Goal: Task Accomplishment & Management: Manage account settings

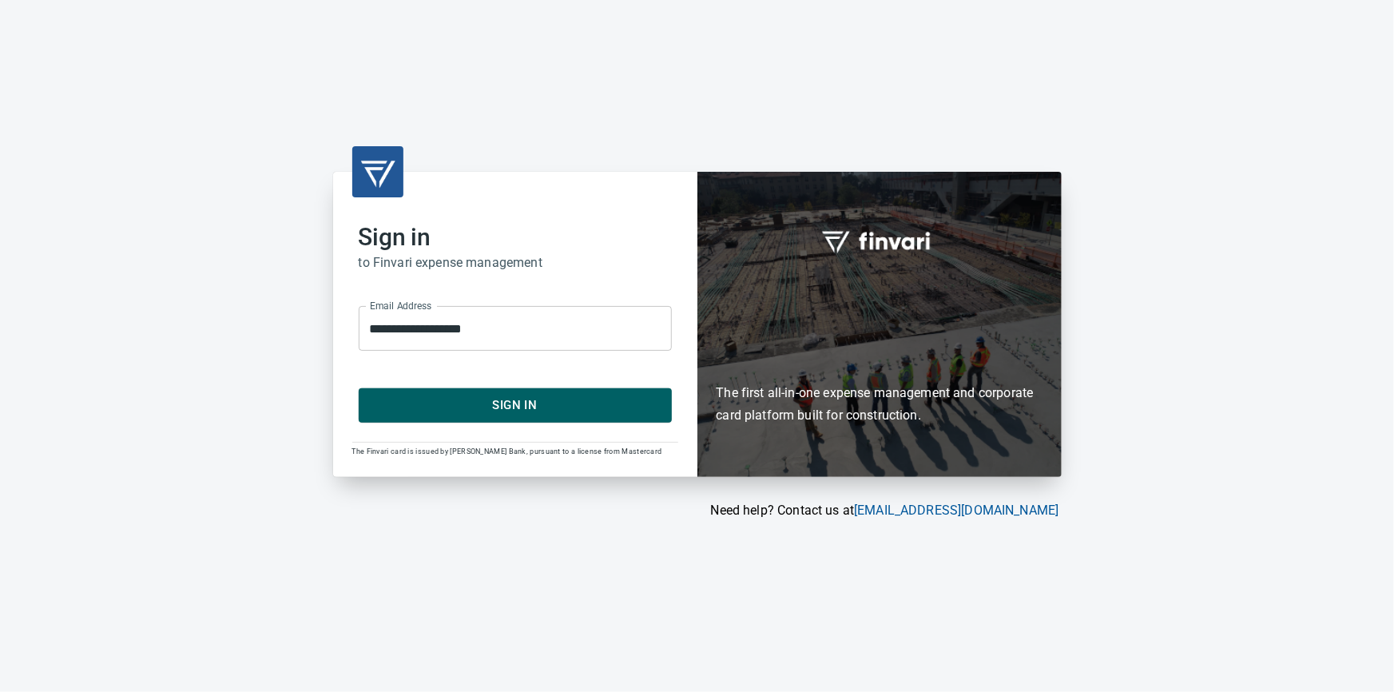
click at [480, 403] on span "Sign In" at bounding box center [515, 405] width 278 height 21
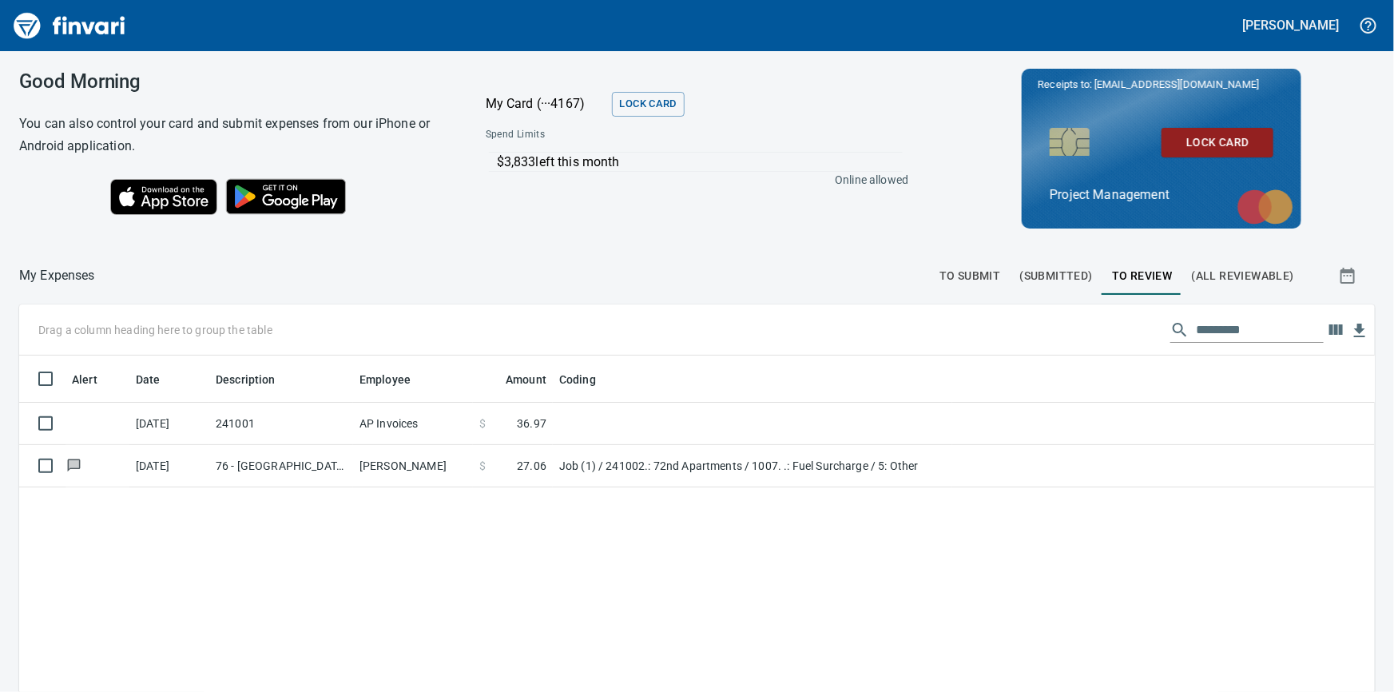
scroll to position [1, 1]
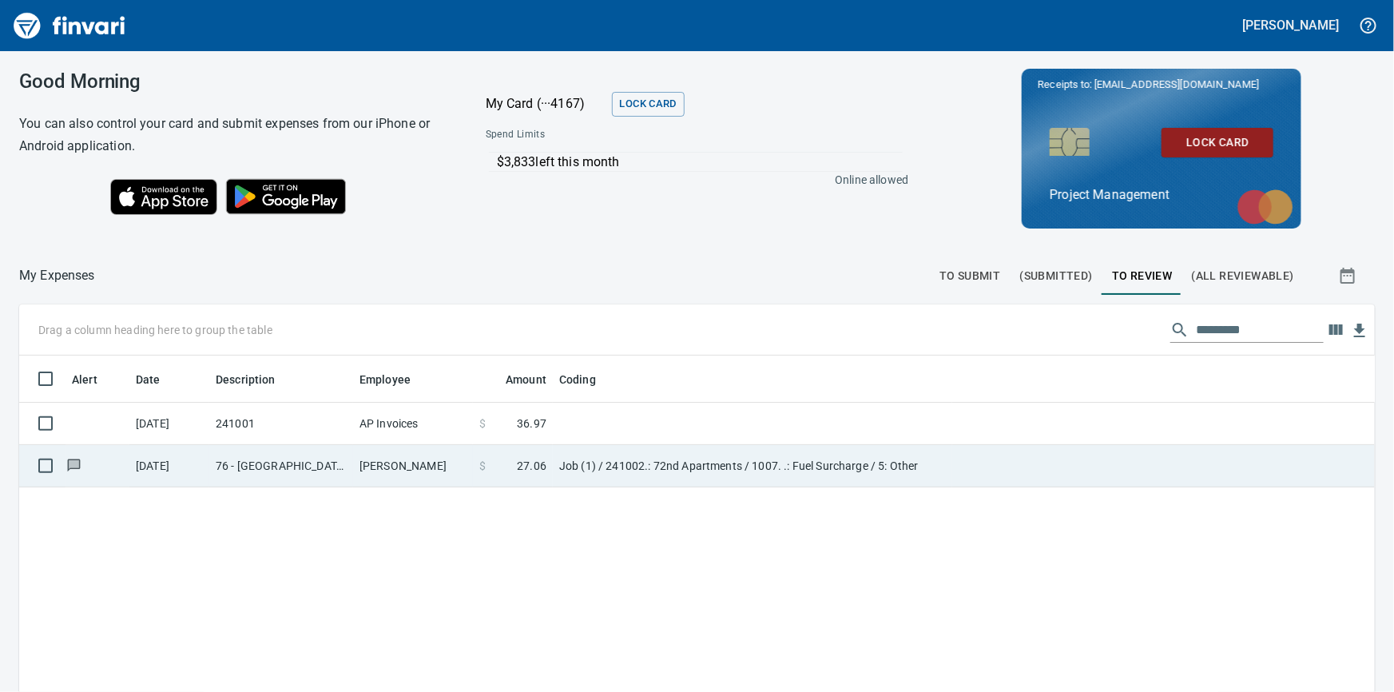
click at [700, 470] on td "Job (1) / 241002.: 72nd Apartments / 1007. .: Fuel Surcharge / 5: Other" at bounding box center [752, 466] width 399 height 42
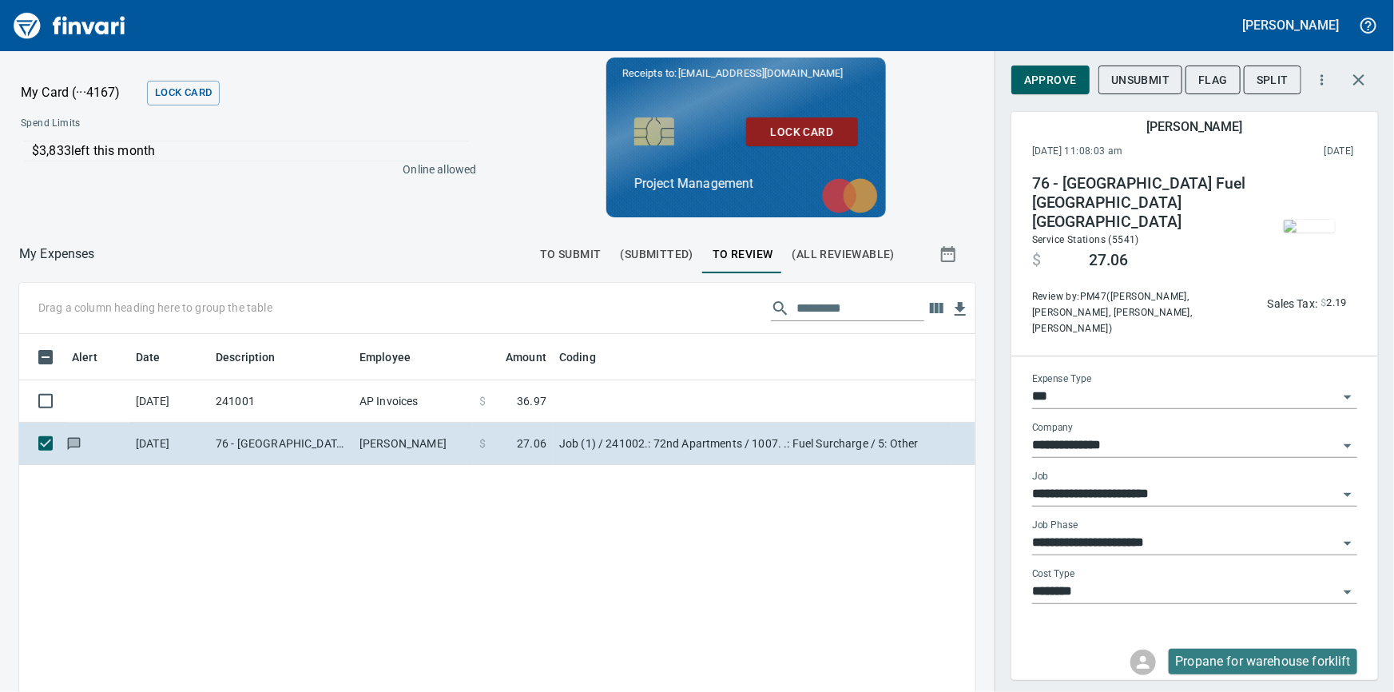
scroll to position [505, 935]
click at [1042, 76] on span "Approve" at bounding box center [1050, 80] width 53 height 20
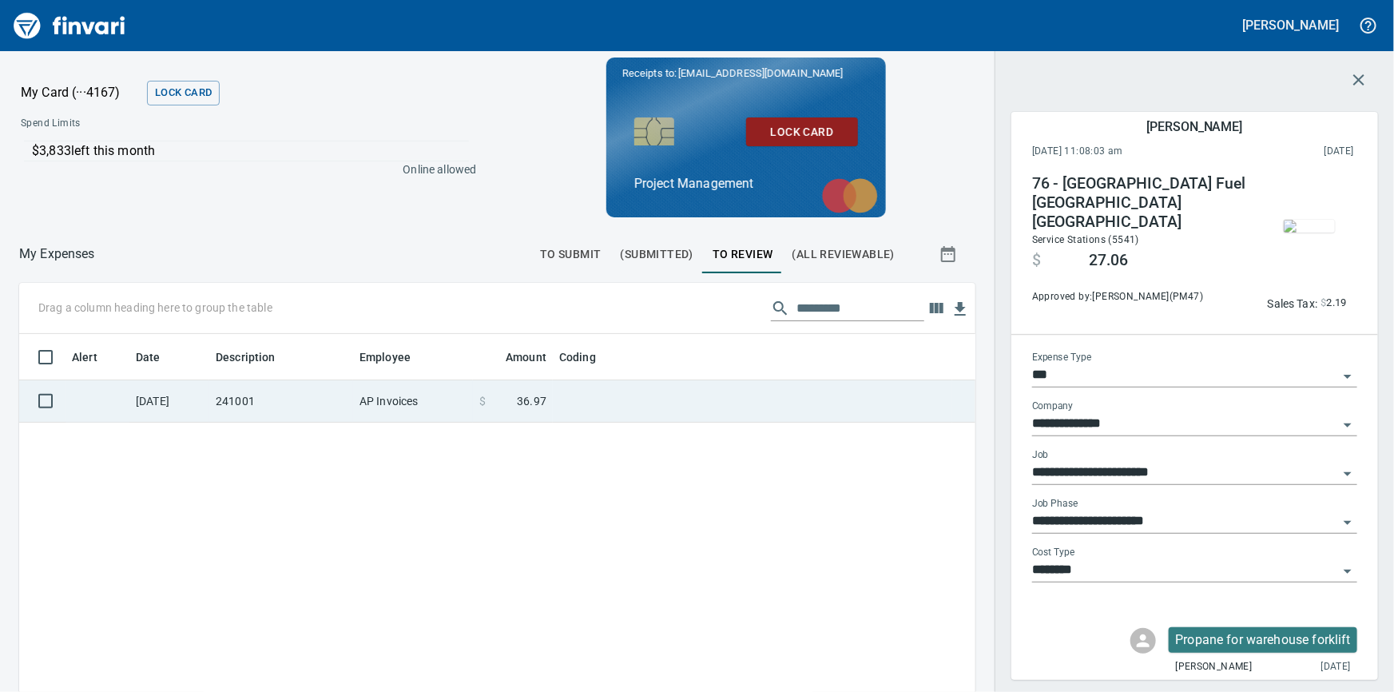
click at [507, 405] on span at bounding box center [501, 401] width 31 height 16
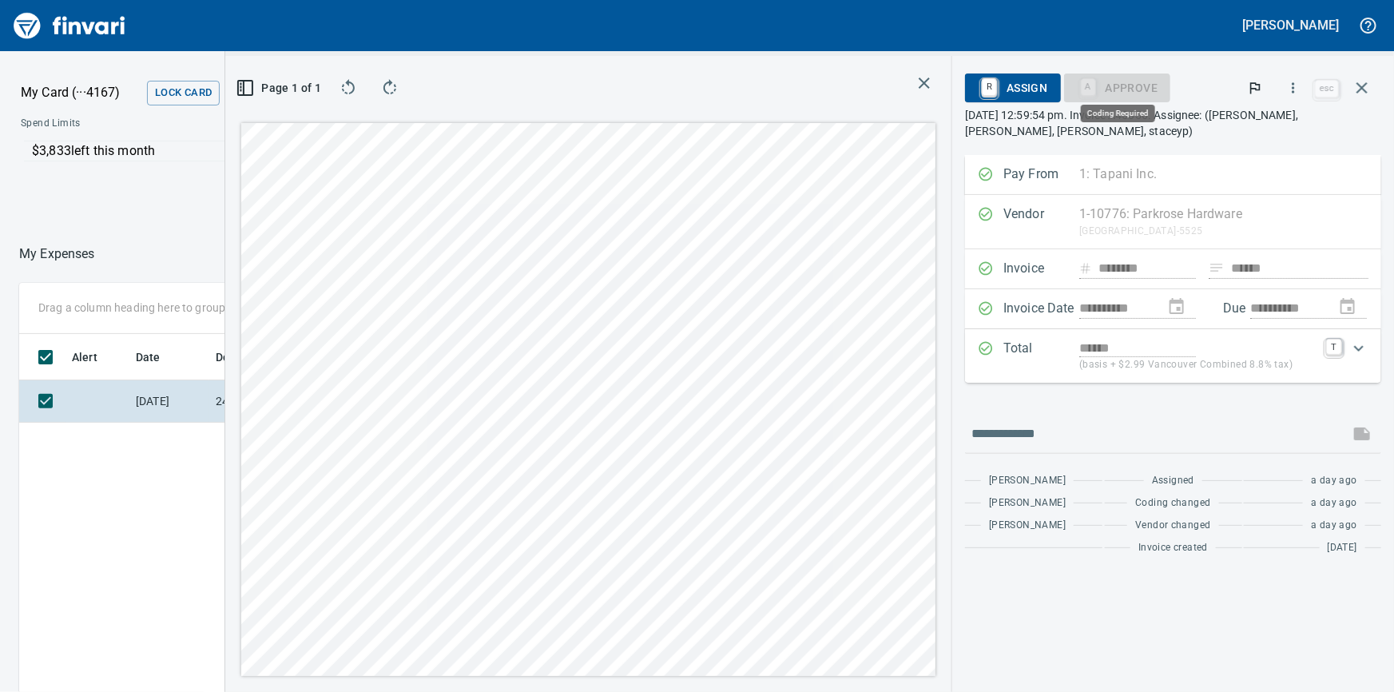
click at [1118, 86] on div "A Approve" at bounding box center [1117, 87] width 107 height 14
click at [1193, 499] on span "Coding changed" at bounding box center [1173, 503] width 76 height 16
click at [132, 404] on td "8/12/2025" at bounding box center [169, 401] width 80 height 42
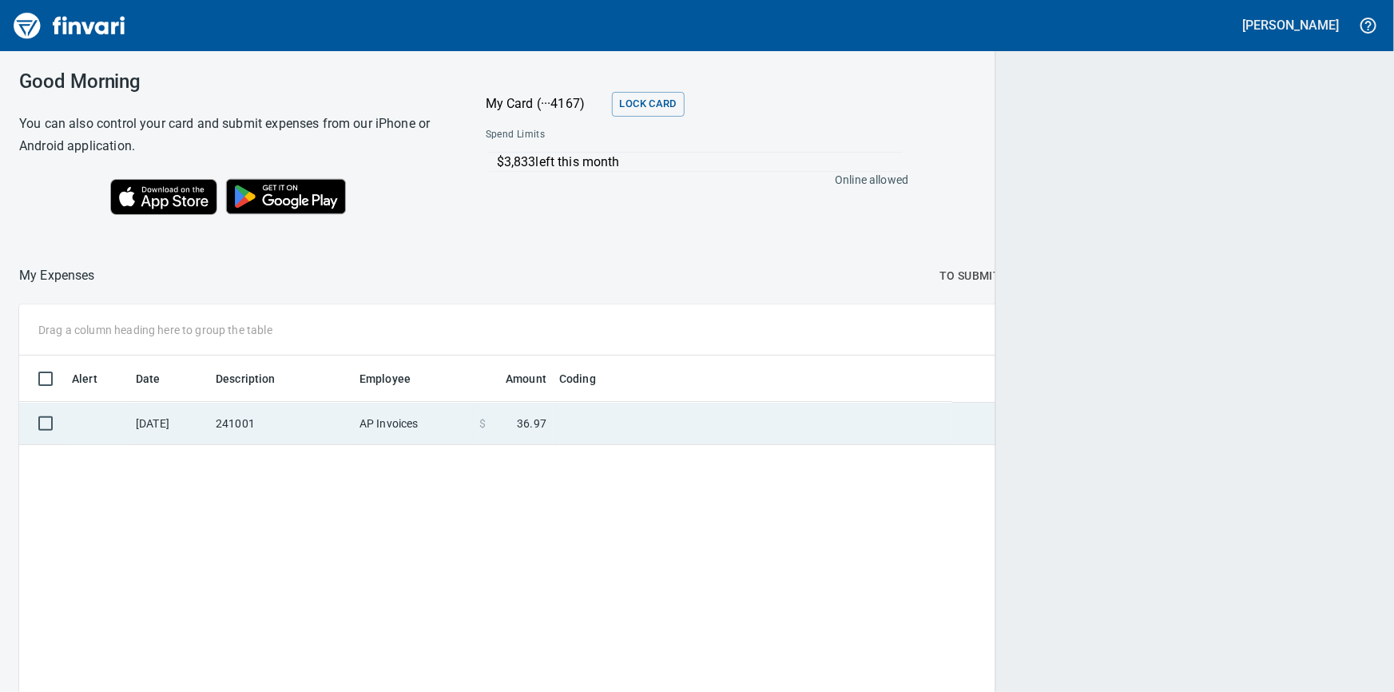
scroll to position [505, 1331]
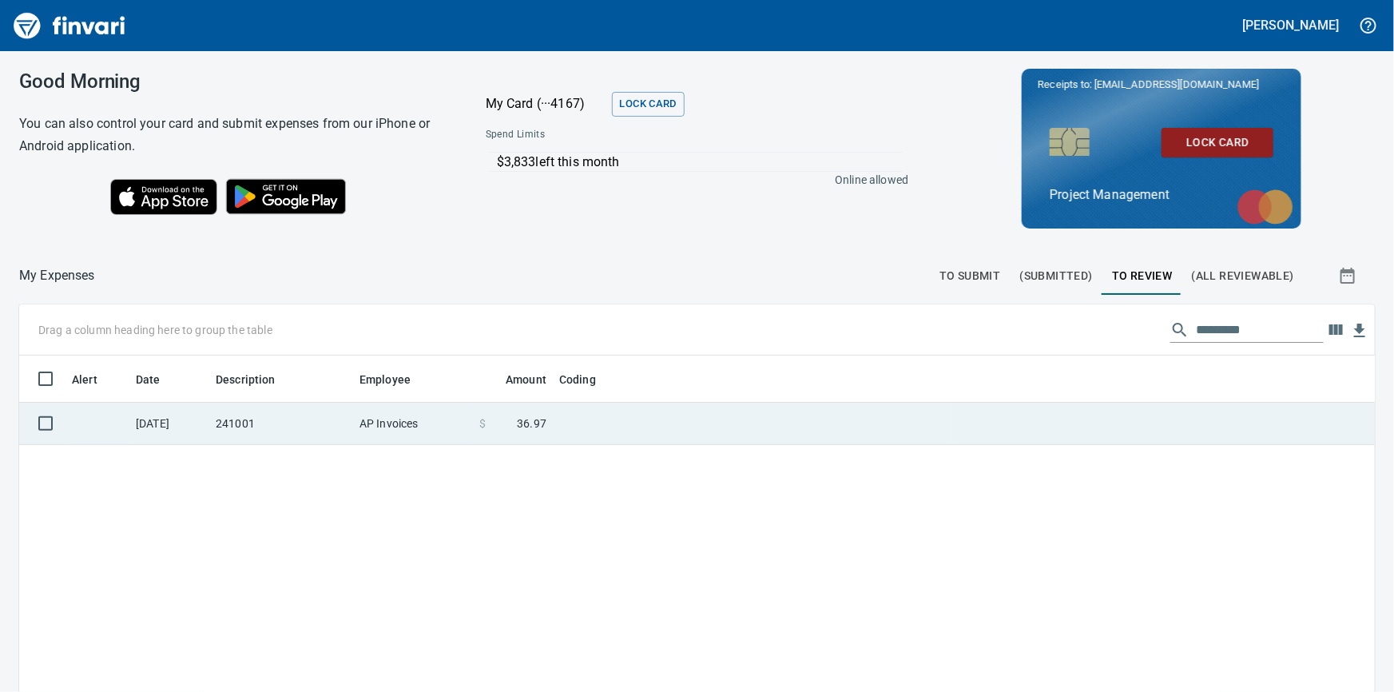
click at [260, 423] on td "241001" at bounding box center [281, 424] width 144 height 42
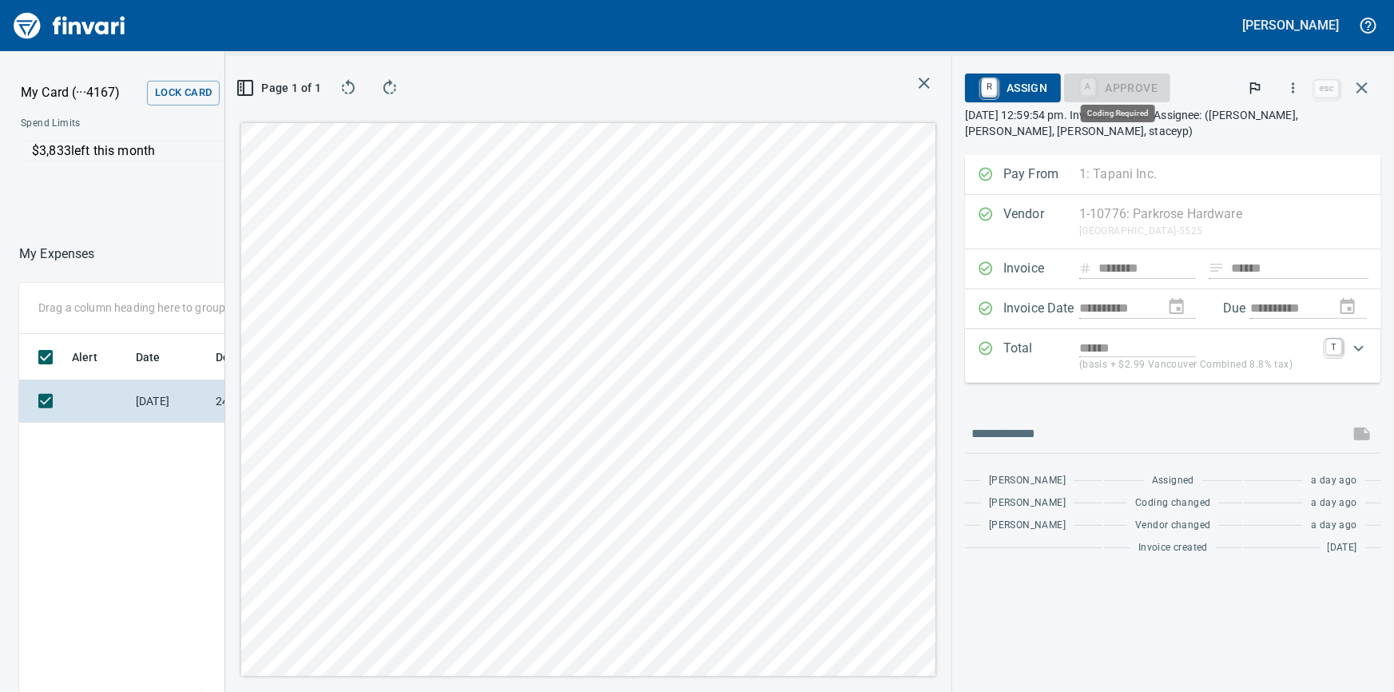
scroll to position [505, 935]
click at [1110, 85] on div "A Approve" at bounding box center [1117, 87] width 107 height 14
click at [1026, 82] on span "R Assign" at bounding box center [1012, 87] width 69 height 27
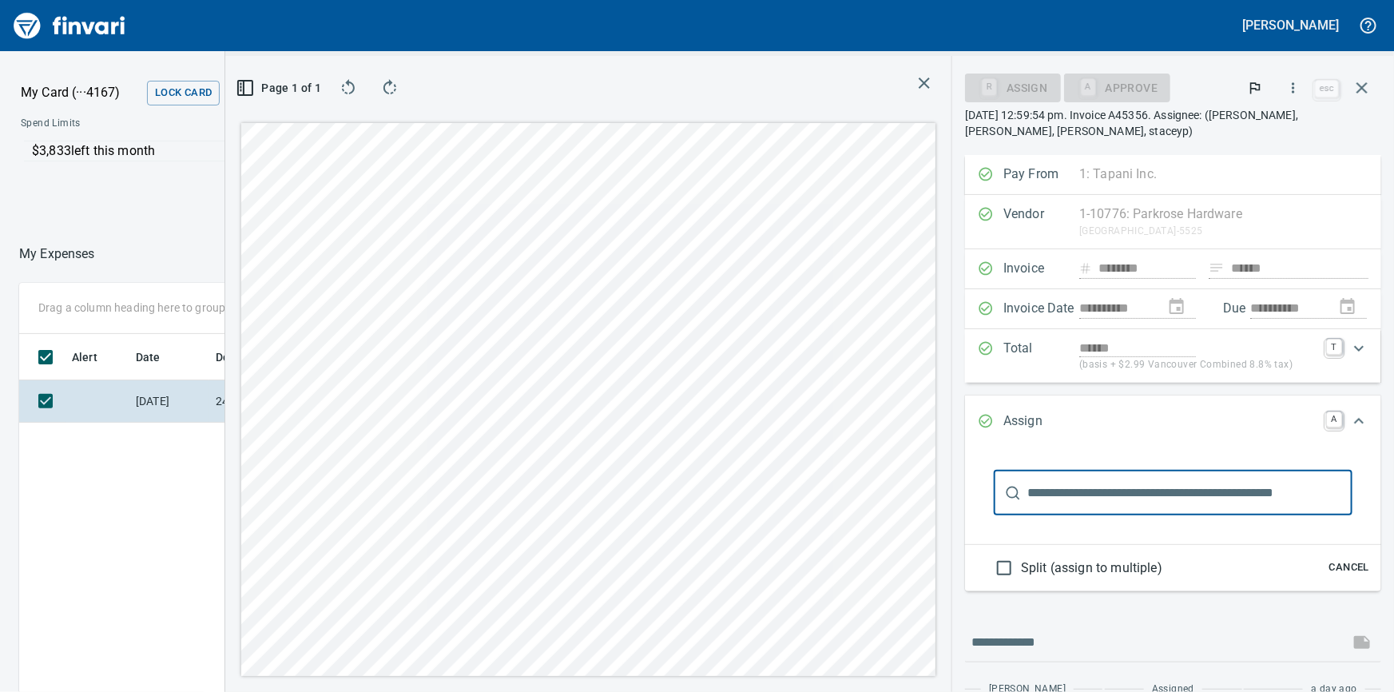
click at [1121, 515] on input "text" at bounding box center [1189, 492] width 325 height 45
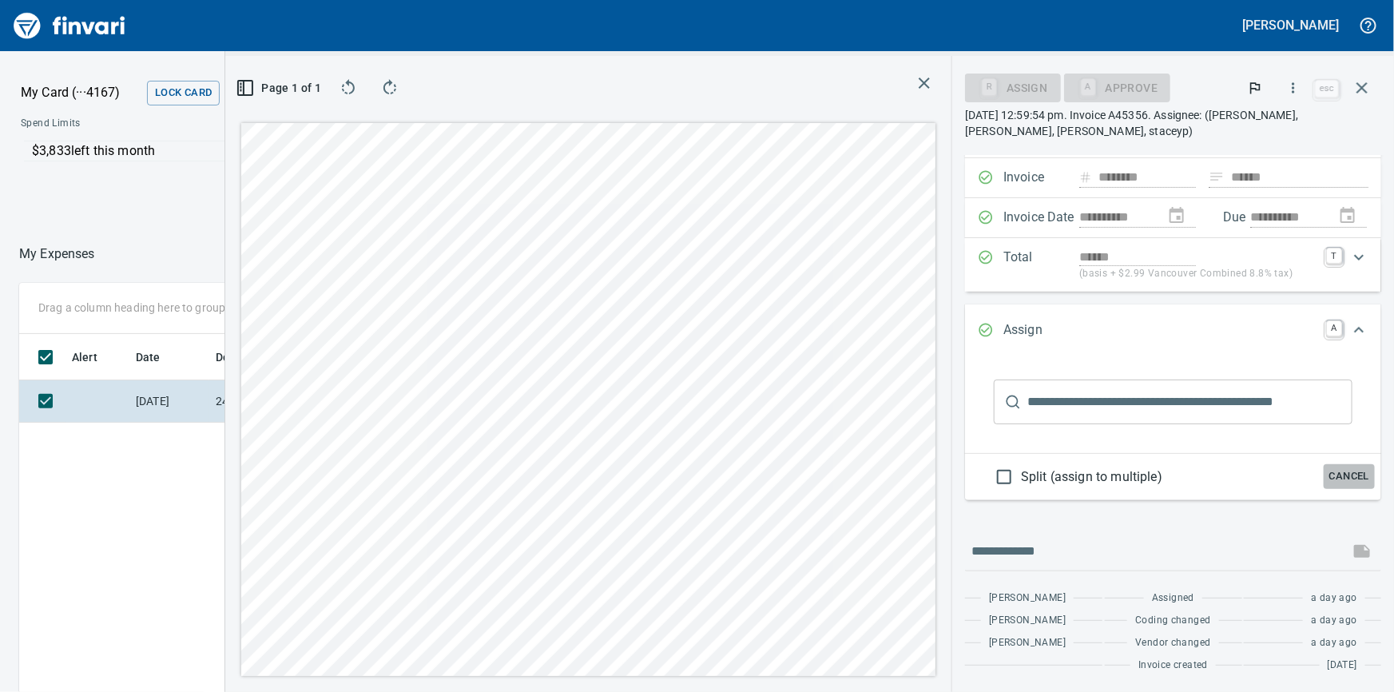
click at [1343, 478] on span "Cancel" at bounding box center [1348, 476] width 43 height 18
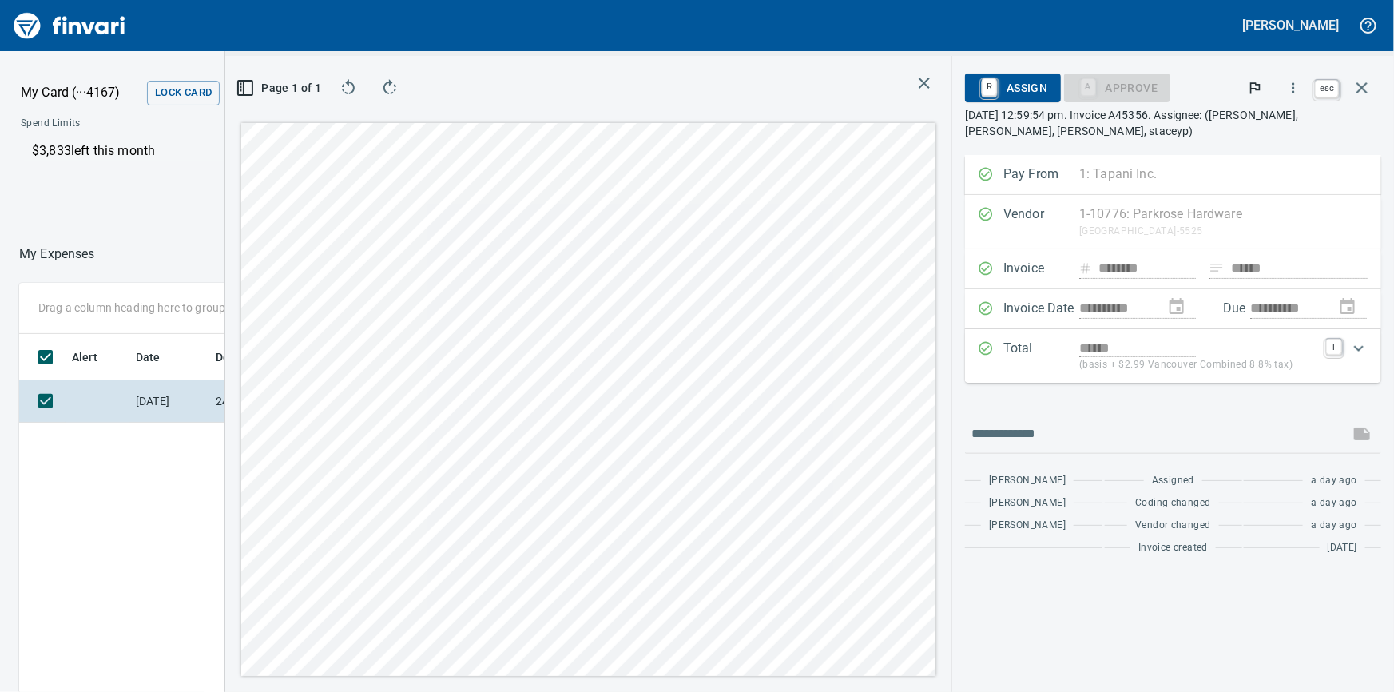
scroll to position [505, 935]
click at [1363, 85] on icon "button" at bounding box center [1361, 87] width 19 height 19
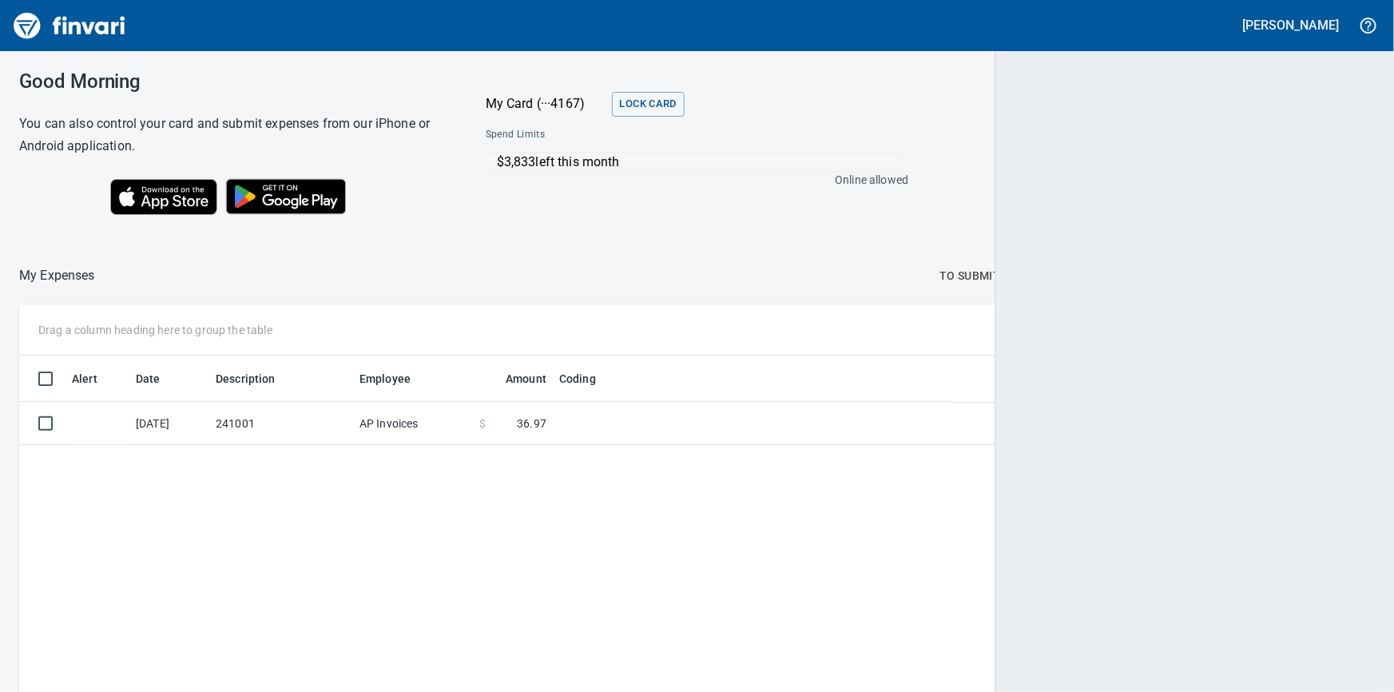
scroll to position [505, 1331]
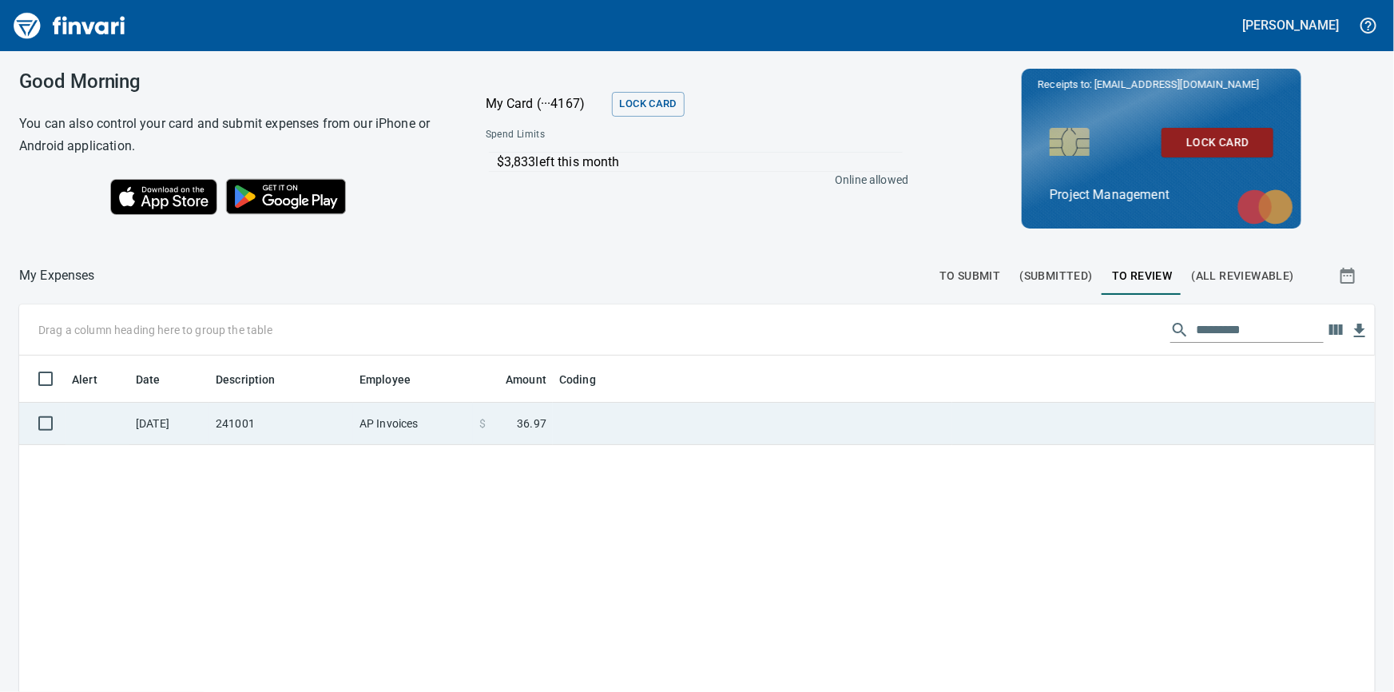
click at [560, 417] on td at bounding box center [752, 424] width 399 height 42
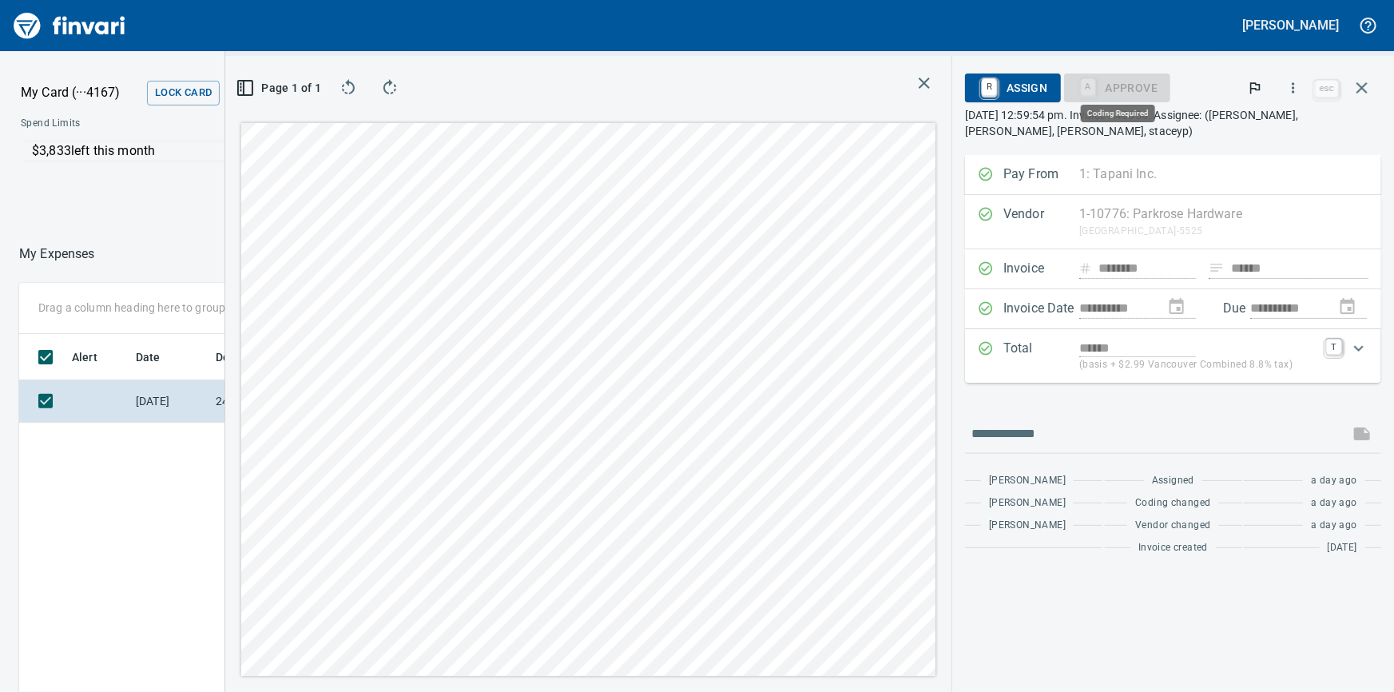
scroll to position [505, 935]
click at [1133, 82] on div "A Approve" at bounding box center [1117, 87] width 107 height 14
click at [1105, 315] on div "**********" at bounding box center [1173, 309] width 416 height 40
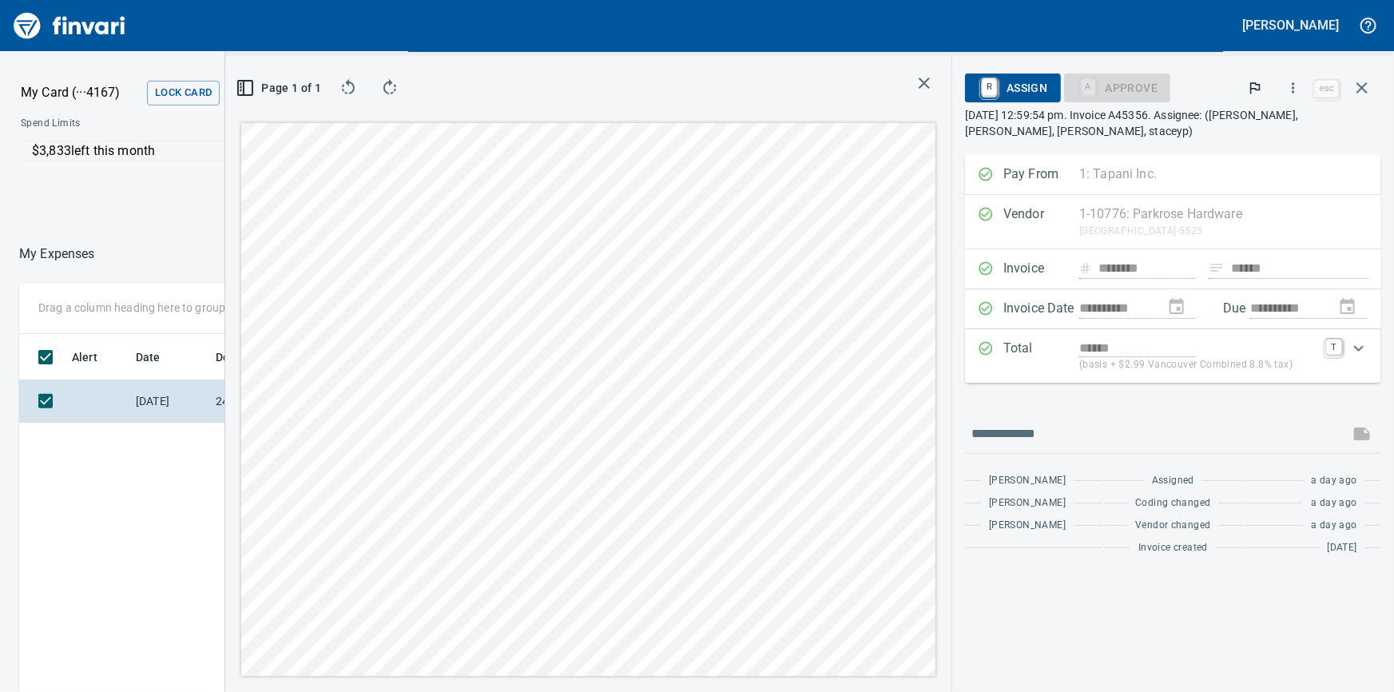
click at [1101, 367] on p "(basis + $2.99 Vancouver Combined 8.8% tax)" at bounding box center [1197, 365] width 237 height 16
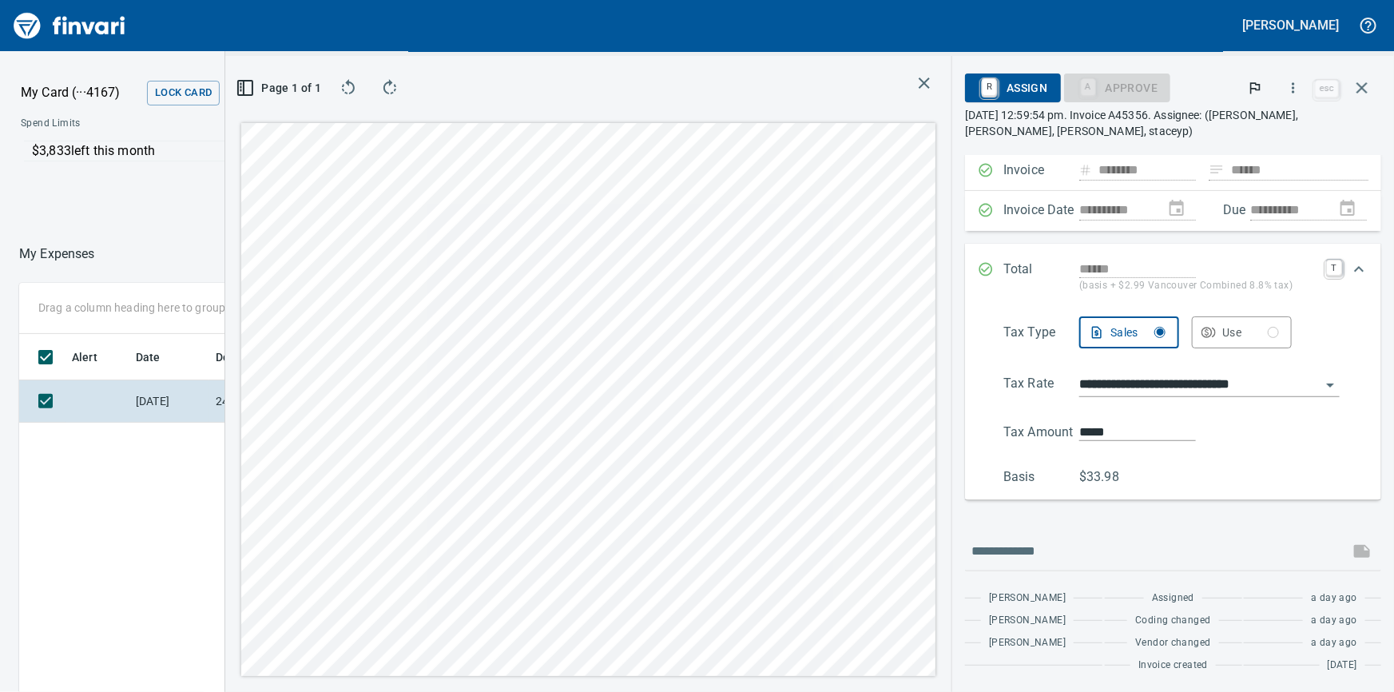
scroll to position [130, 0]
click at [1157, 584] on div "Heidi Ek Assigned a day ago Heidi Ek Coding changed a day ago Heidi Ek Vendor c…" at bounding box center [1173, 625] width 416 height 109
click at [1158, 599] on span "Assigned" at bounding box center [1173, 598] width 42 height 16
click at [1172, 641] on span "Vendor changed" at bounding box center [1173, 643] width 76 height 16
click at [1173, 649] on span "Vendor changed" at bounding box center [1173, 643] width 76 height 16
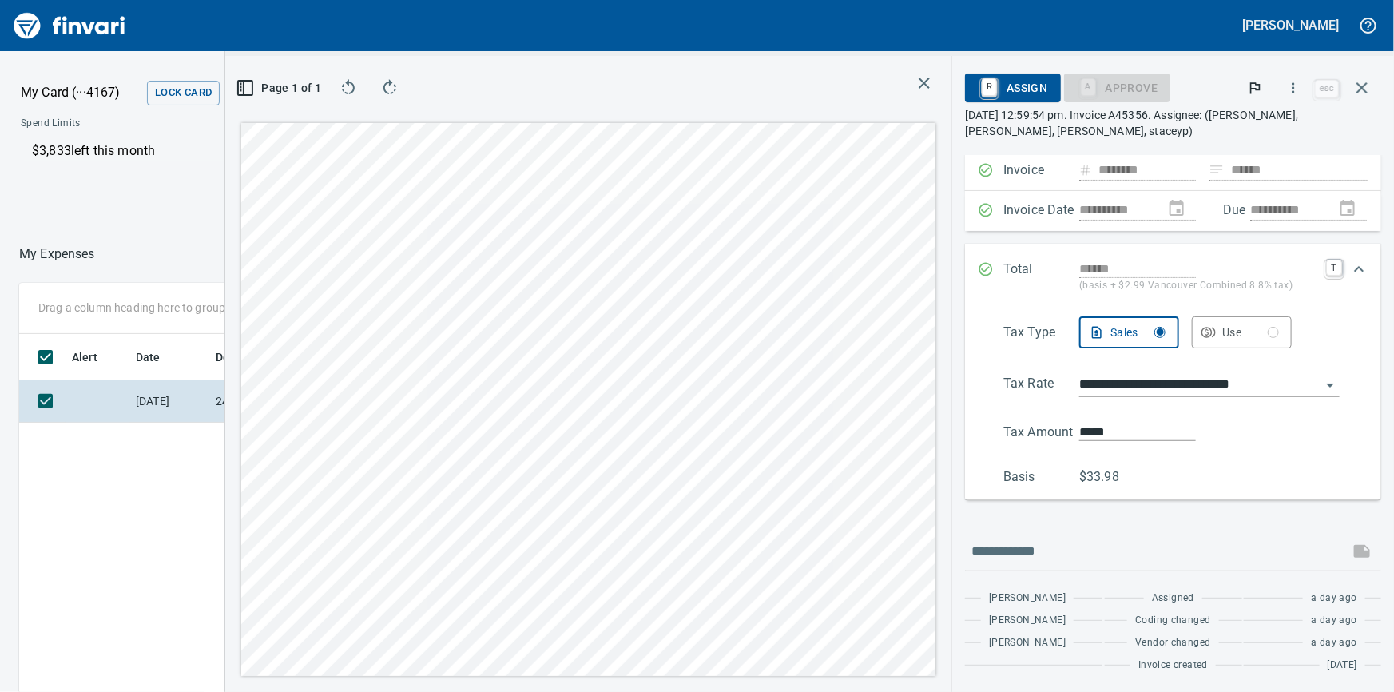
click at [1178, 657] on span "Invoice created" at bounding box center [1172, 665] width 69 height 16
click at [1185, 665] on span "Invoice created" at bounding box center [1172, 665] width 69 height 16
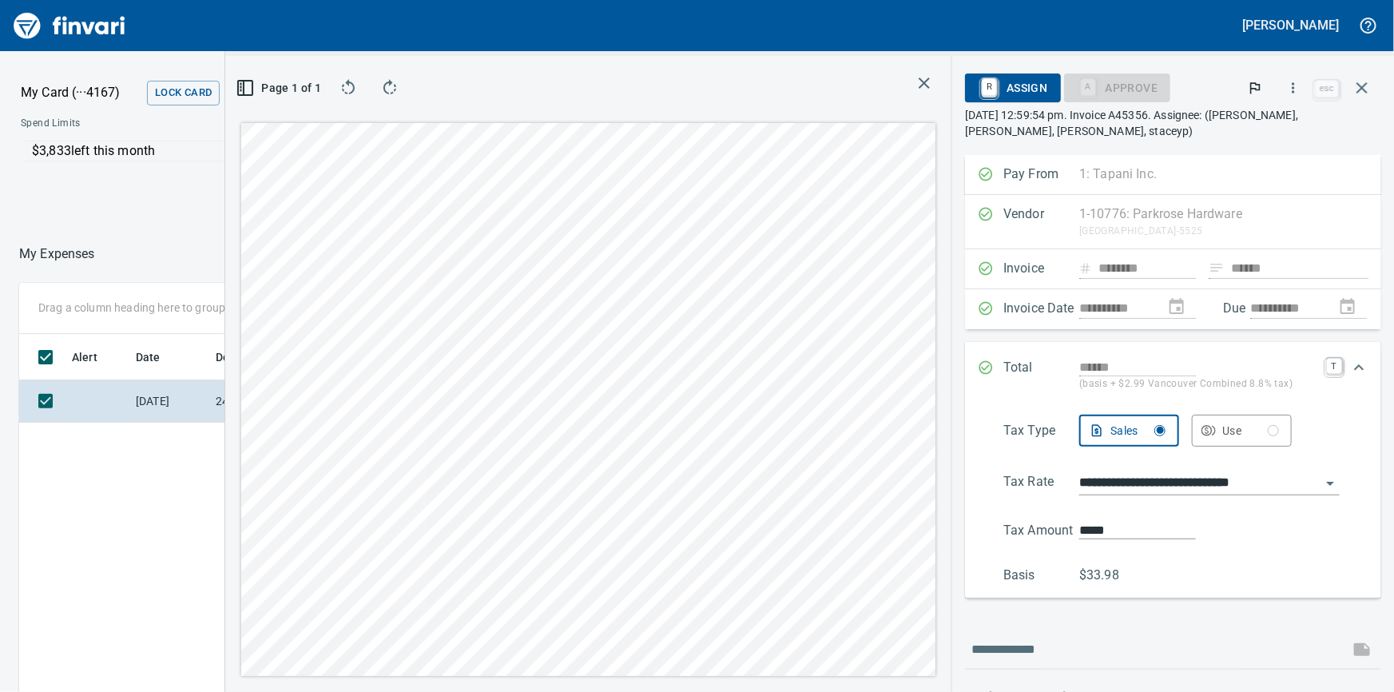
scroll to position [505, 935]
click at [1181, 222] on div "Vendor 1-10776: Parkrose Hardware PO Box 105525, Atlanta GA 30348-5525 Clear" at bounding box center [1173, 222] width 416 height 54
click at [1244, 284] on div "Invoice ******** ****** Clear" at bounding box center [1173, 269] width 416 height 40
click at [1254, 258] on div "Invoice ******** ****** Clear" at bounding box center [1173, 269] width 416 height 40
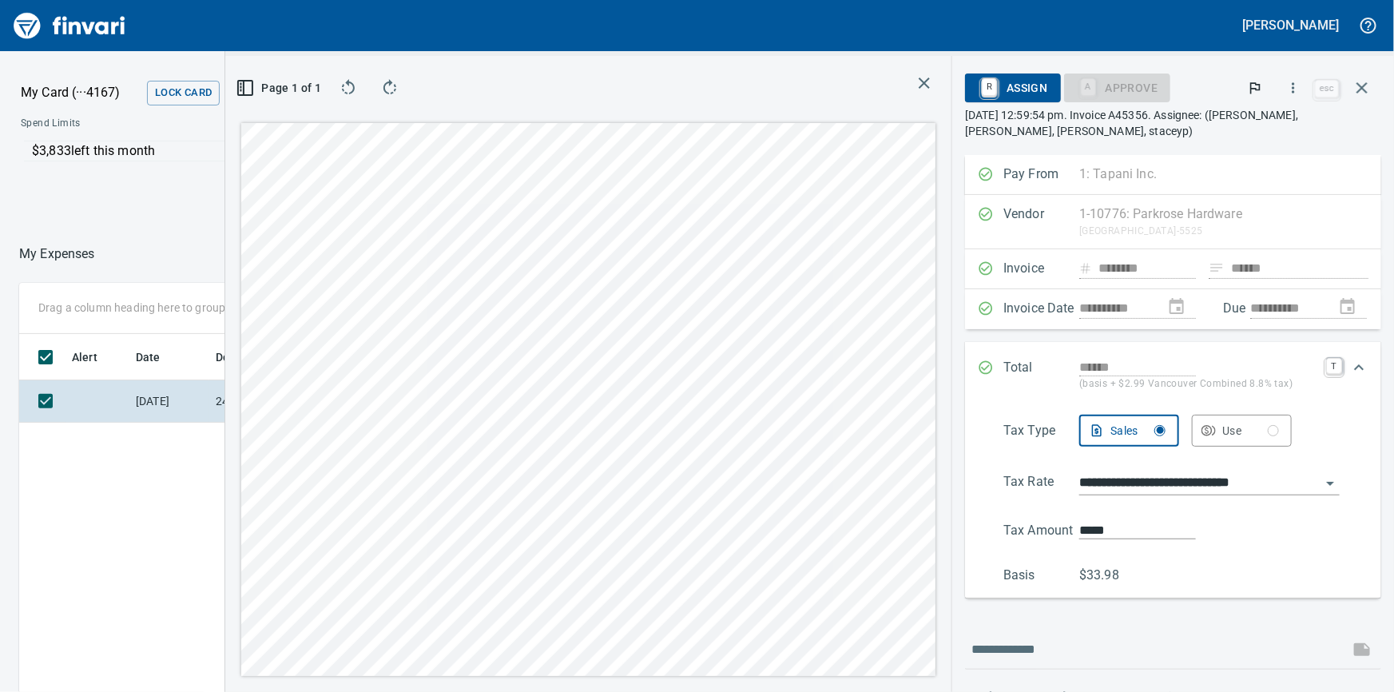
click at [1153, 86] on div "A Approve" at bounding box center [1117, 87] width 107 height 14
click at [1030, 85] on span "R Assign" at bounding box center [1012, 87] width 69 height 27
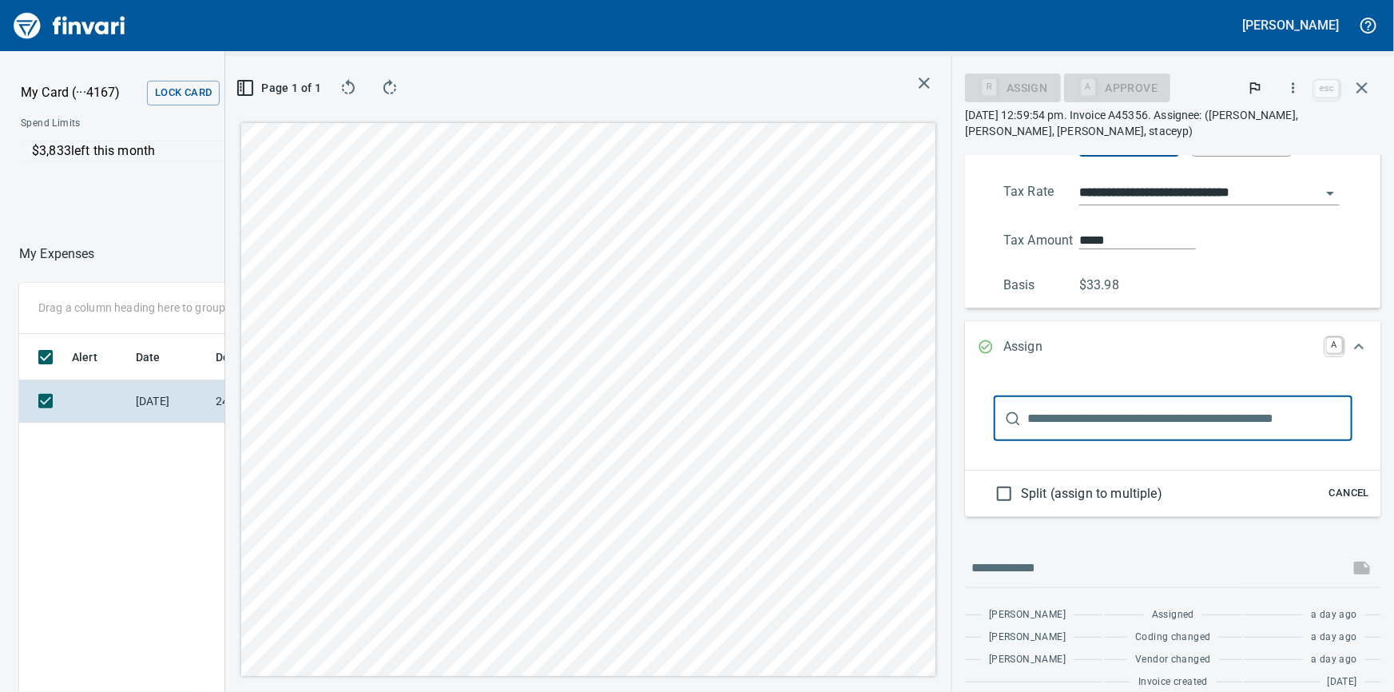
scroll to position [339, 0]
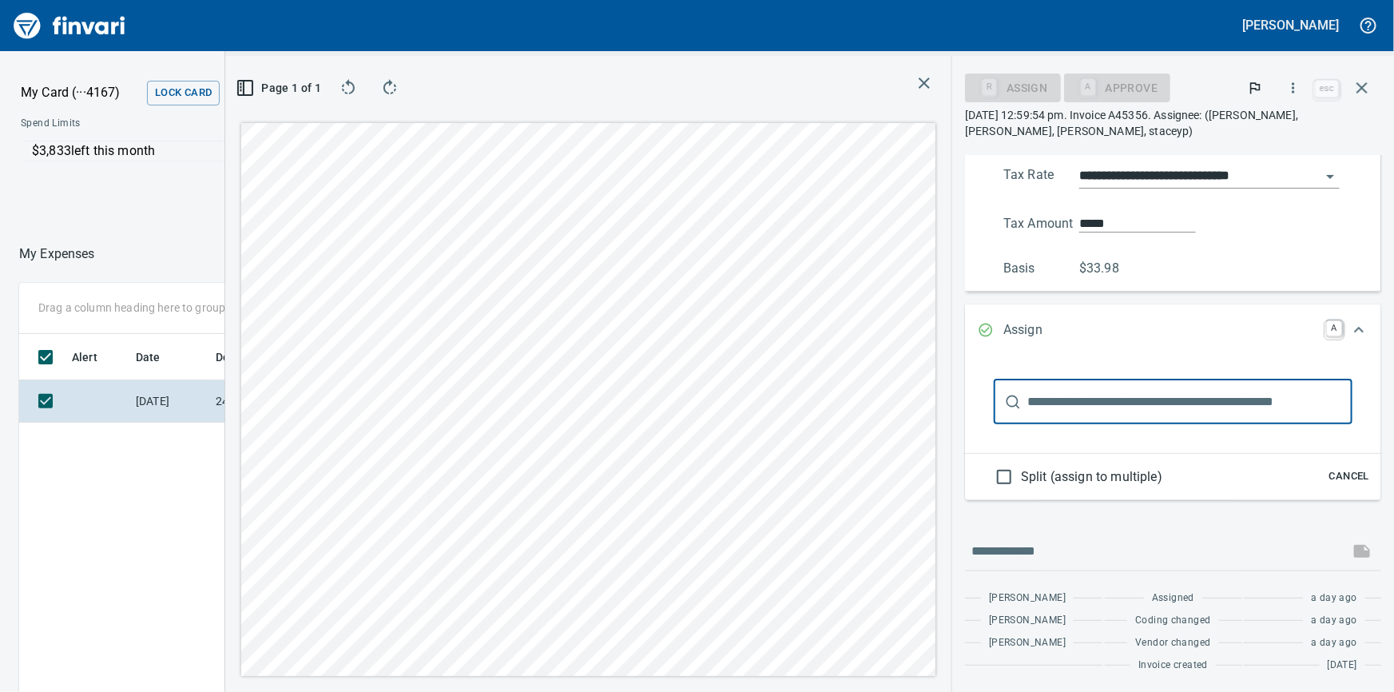
click at [1097, 406] on input "text" at bounding box center [1189, 401] width 325 height 45
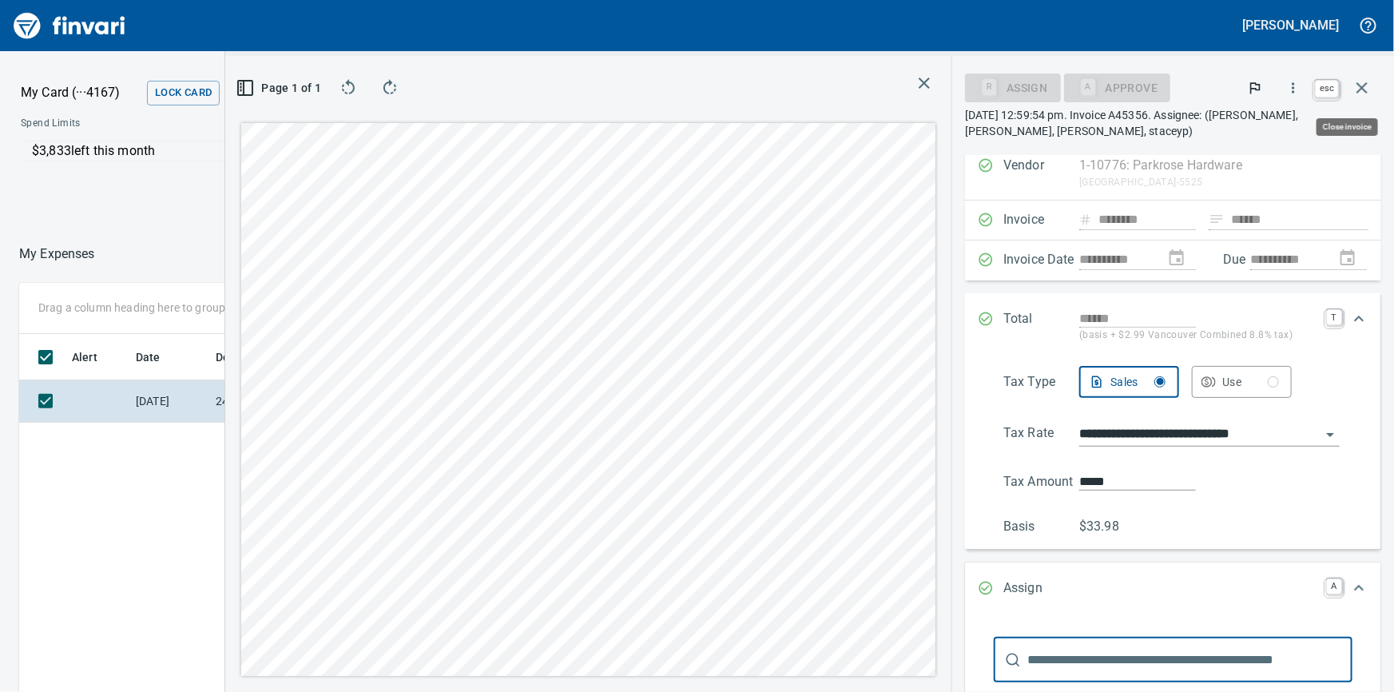
scroll to position [505, 935]
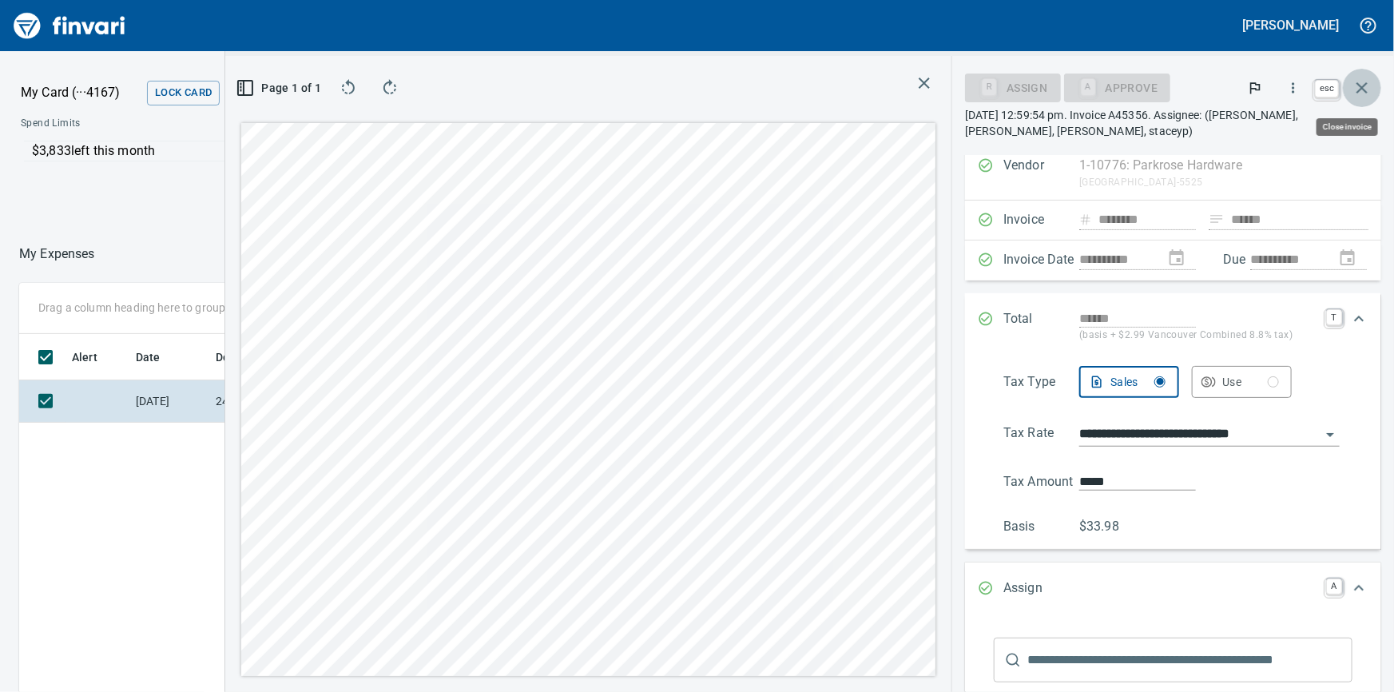
click at [1366, 84] on icon "button" at bounding box center [1361, 87] width 11 height 11
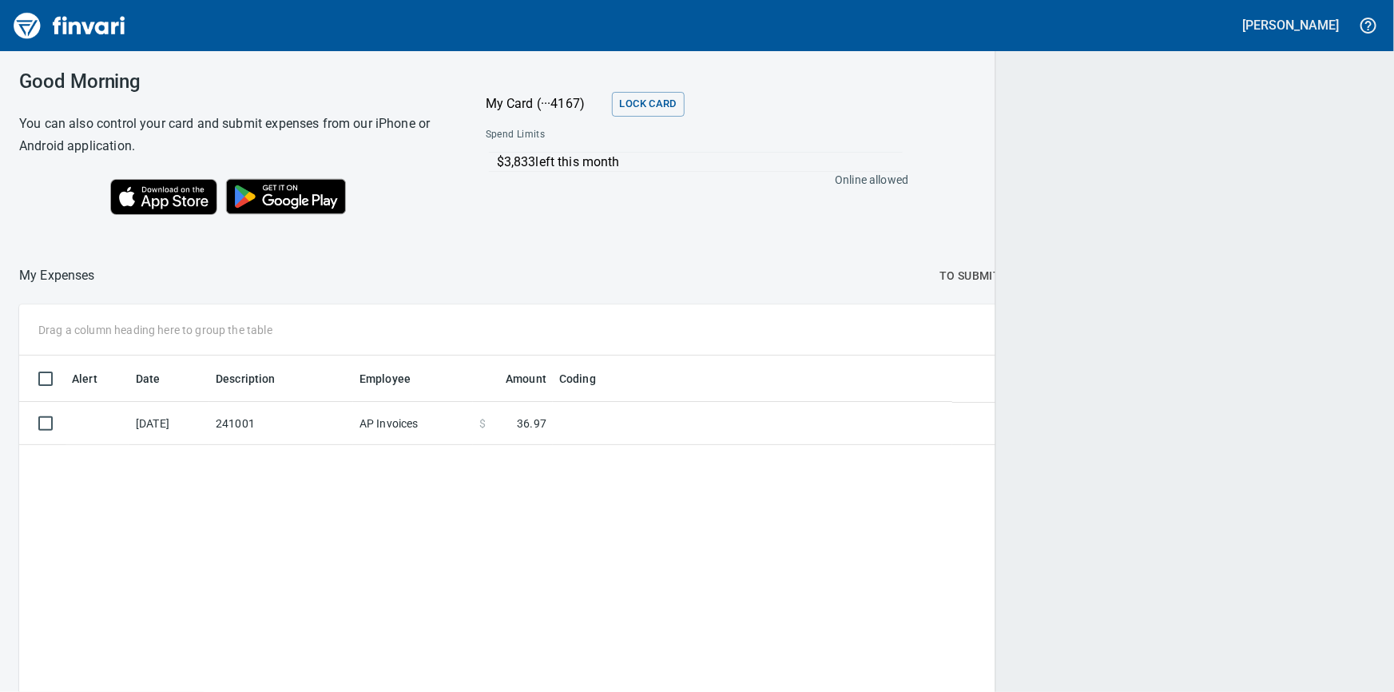
scroll to position [505, 1331]
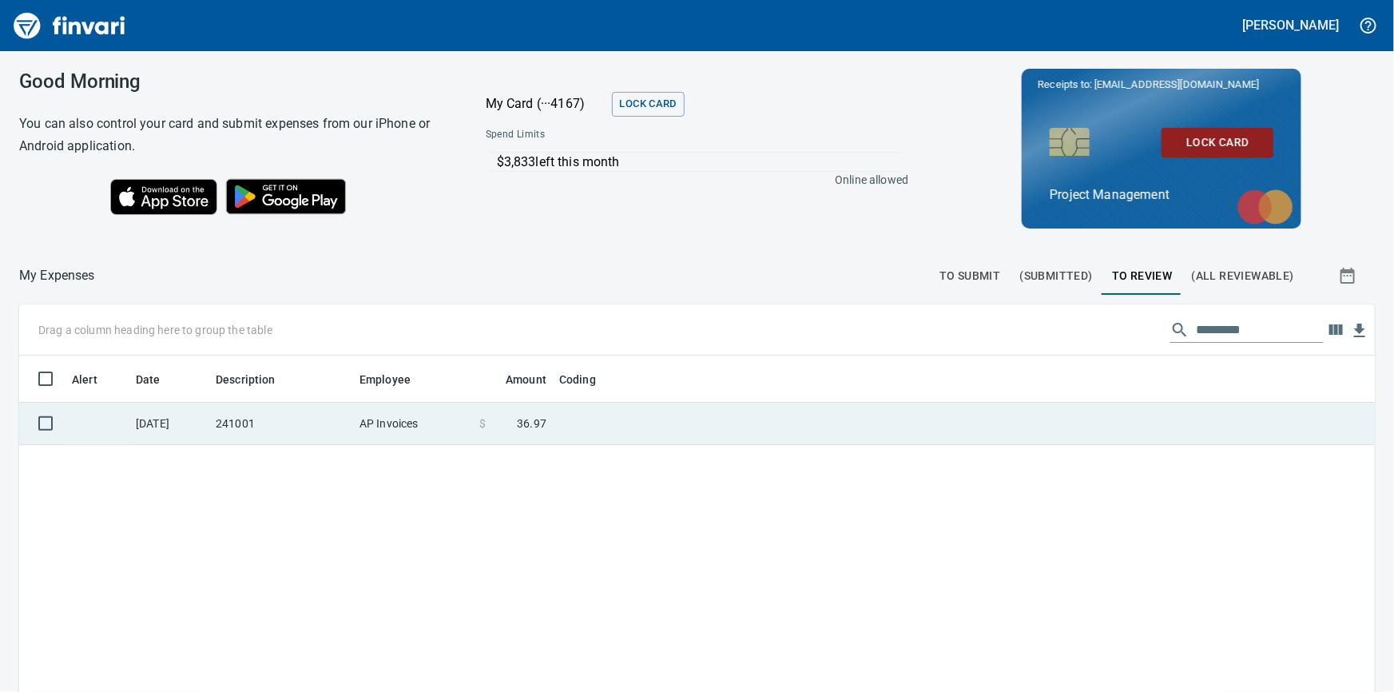
click at [617, 425] on td at bounding box center [752, 424] width 399 height 42
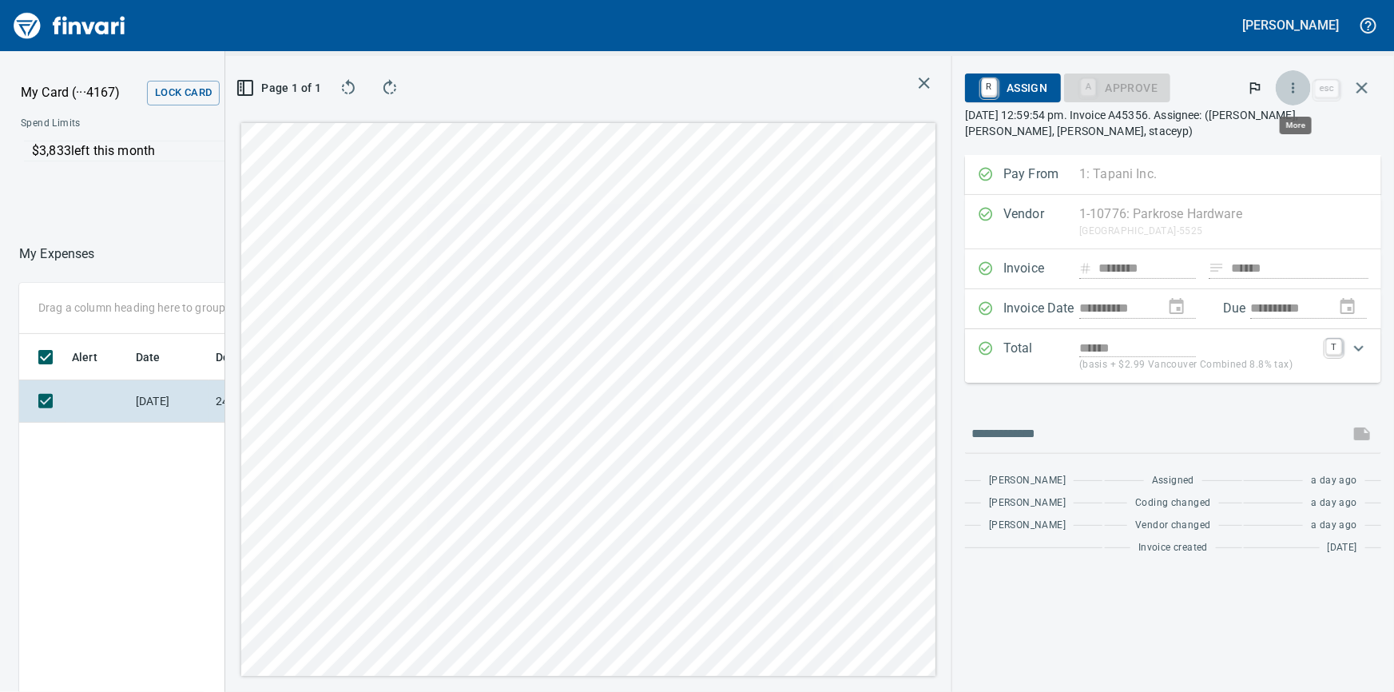
click at [1293, 84] on icon "button" at bounding box center [1293, 88] width 16 height 16
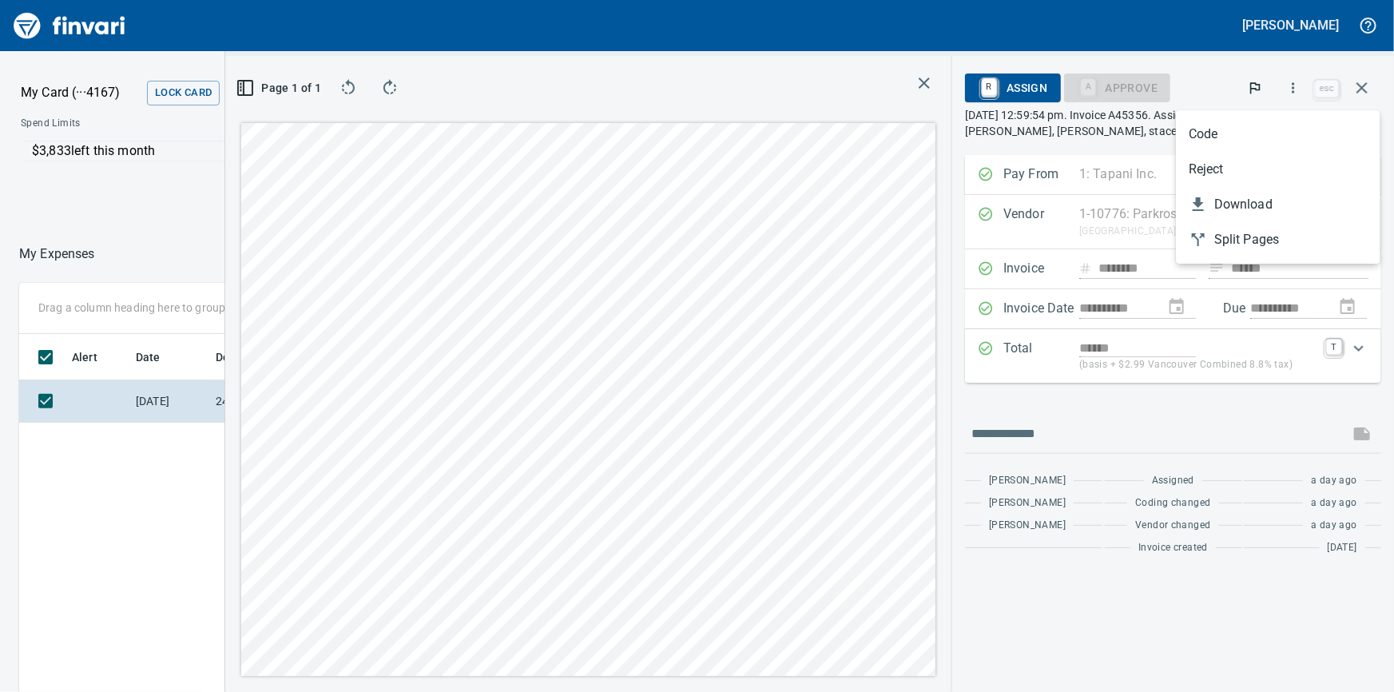
click at [1212, 128] on span "Code" at bounding box center [1277, 134] width 179 height 19
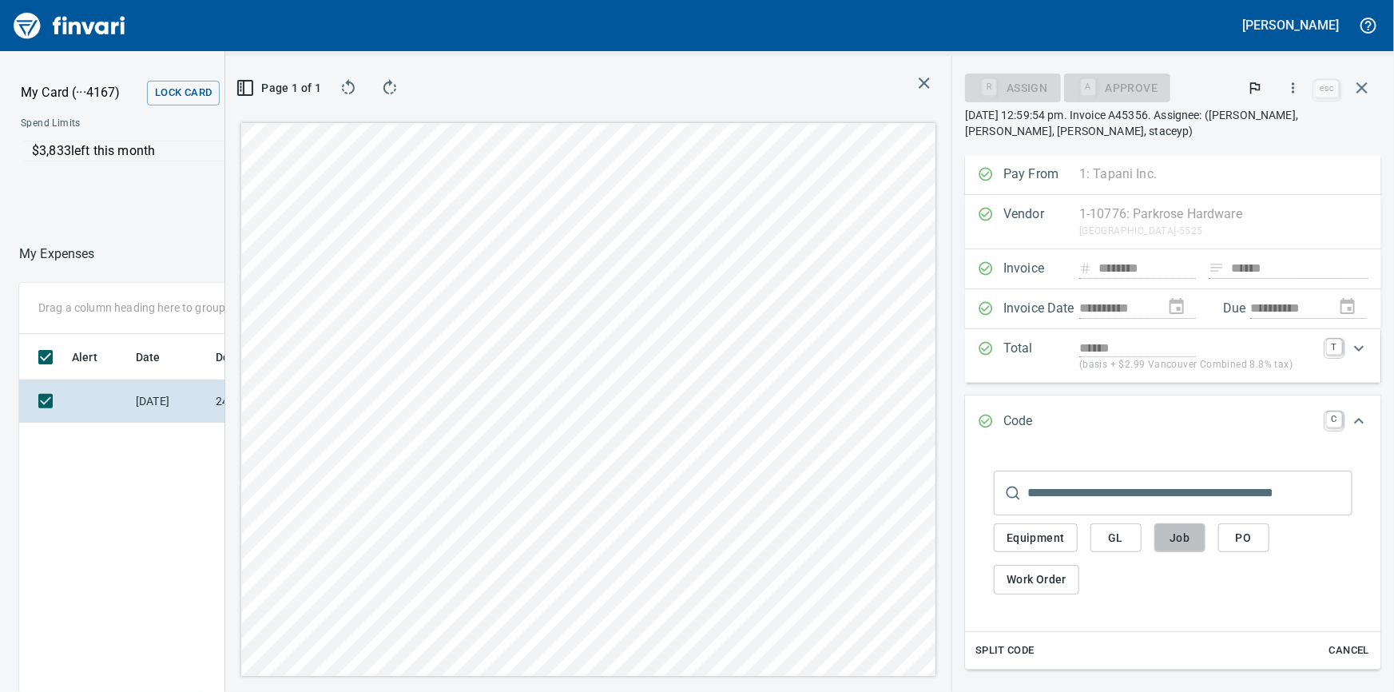
click at [1169, 548] on span "Job" at bounding box center [1180, 538] width 26 height 20
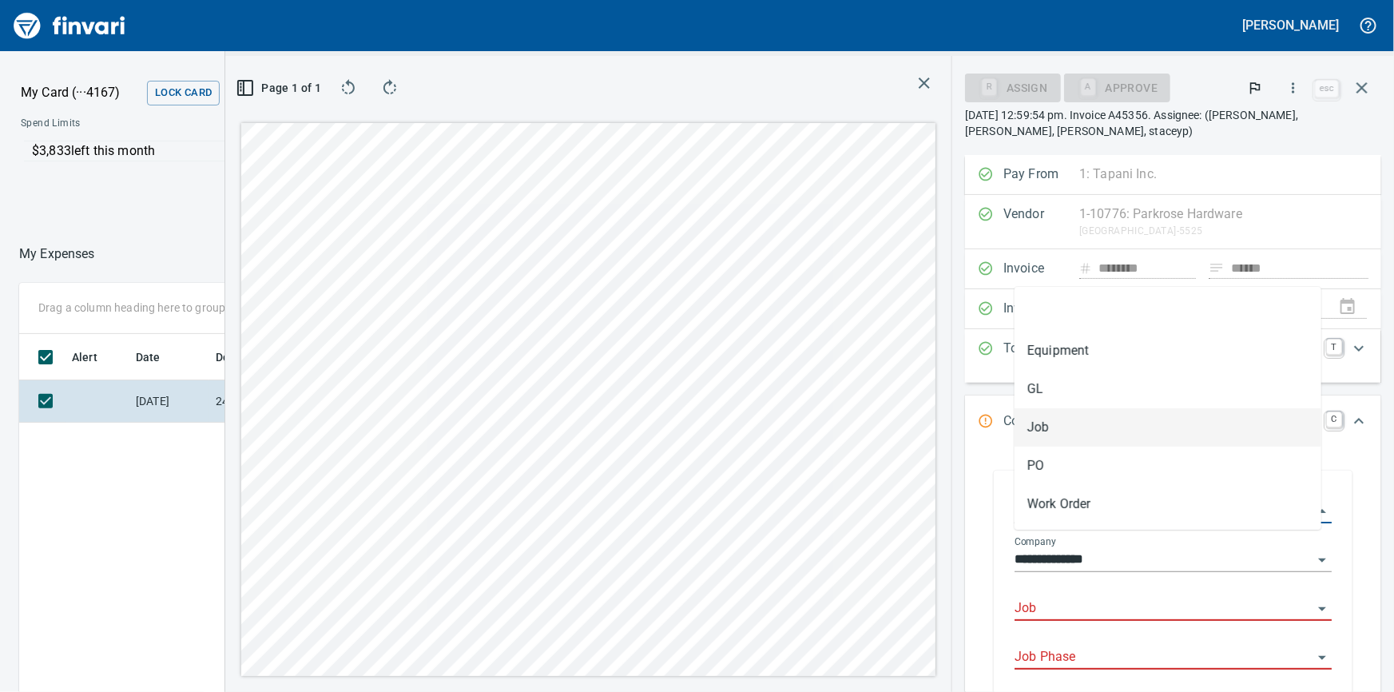
click at [1069, 522] on input "***" at bounding box center [1163, 511] width 298 height 22
click at [1054, 621] on div "Job" at bounding box center [1172, 603] width 317 height 36
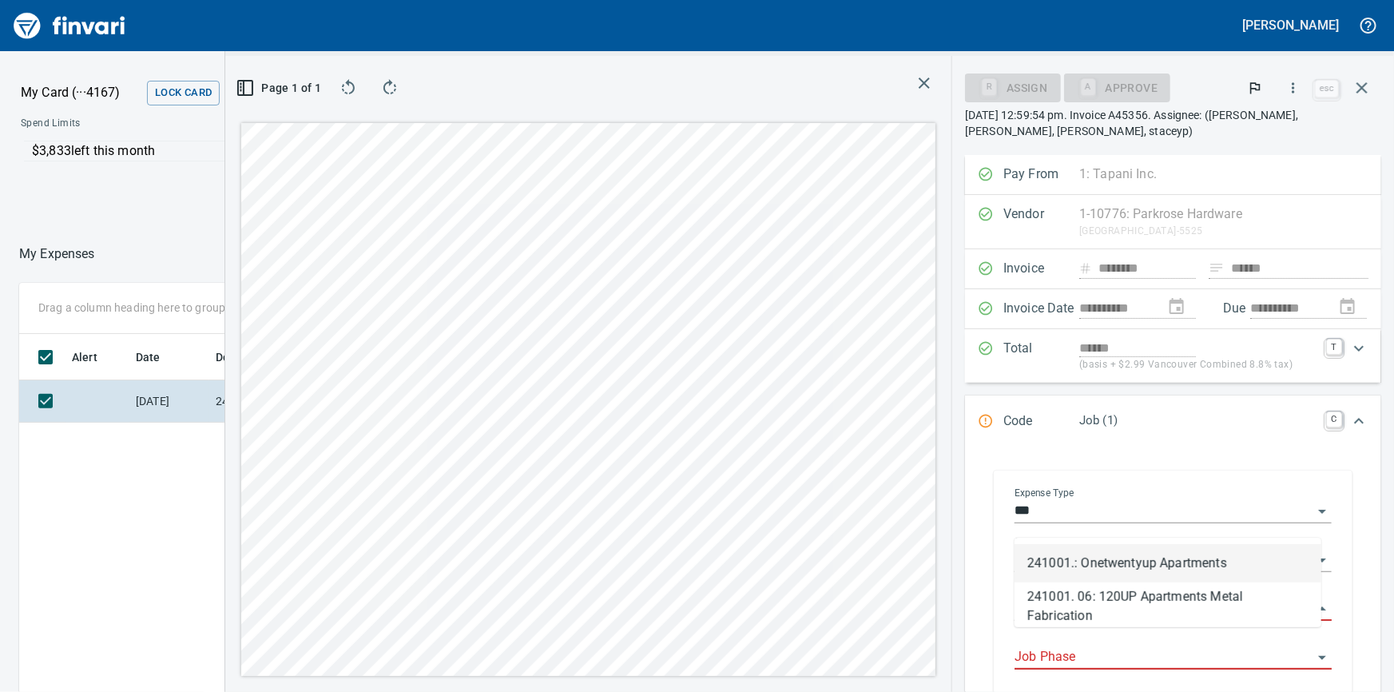
click at [1113, 565] on li "241001.: Onetwentyup Apartments" at bounding box center [1167, 563] width 307 height 38
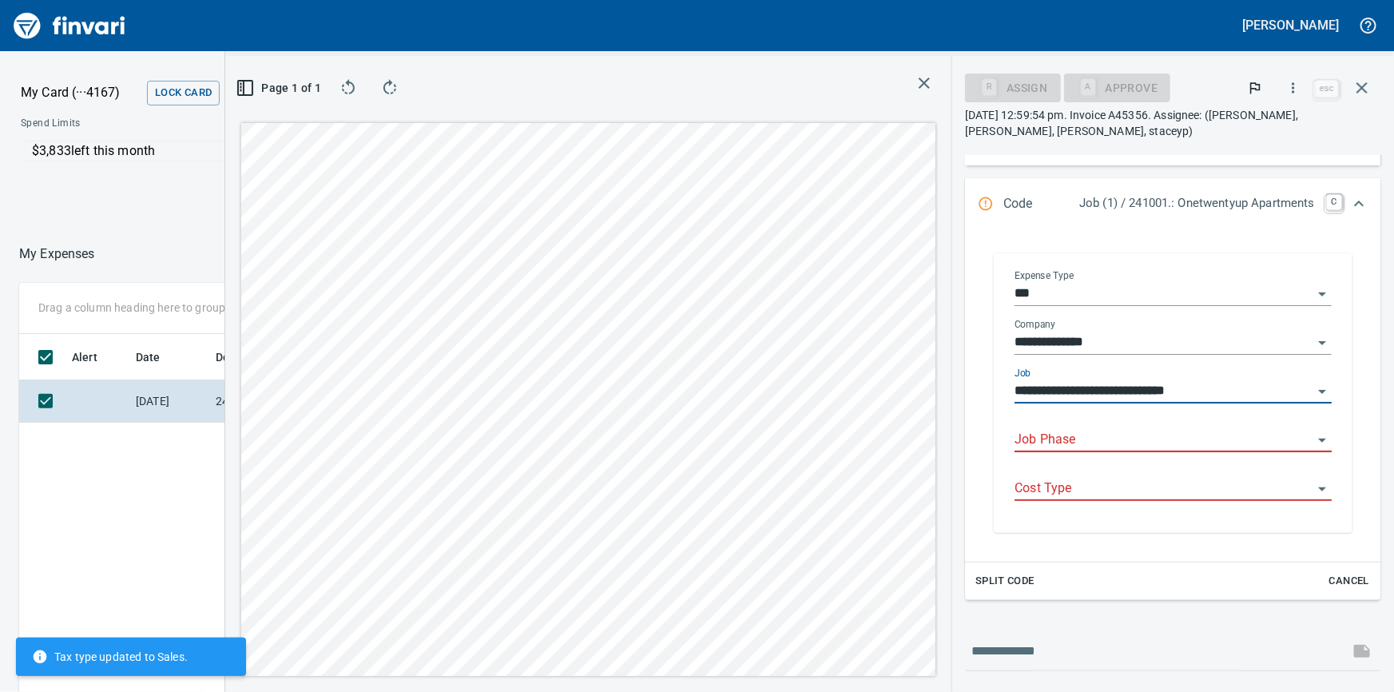
type input "**********"
click at [1068, 451] on input "Job Phase" at bounding box center [1163, 440] width 298 height 22
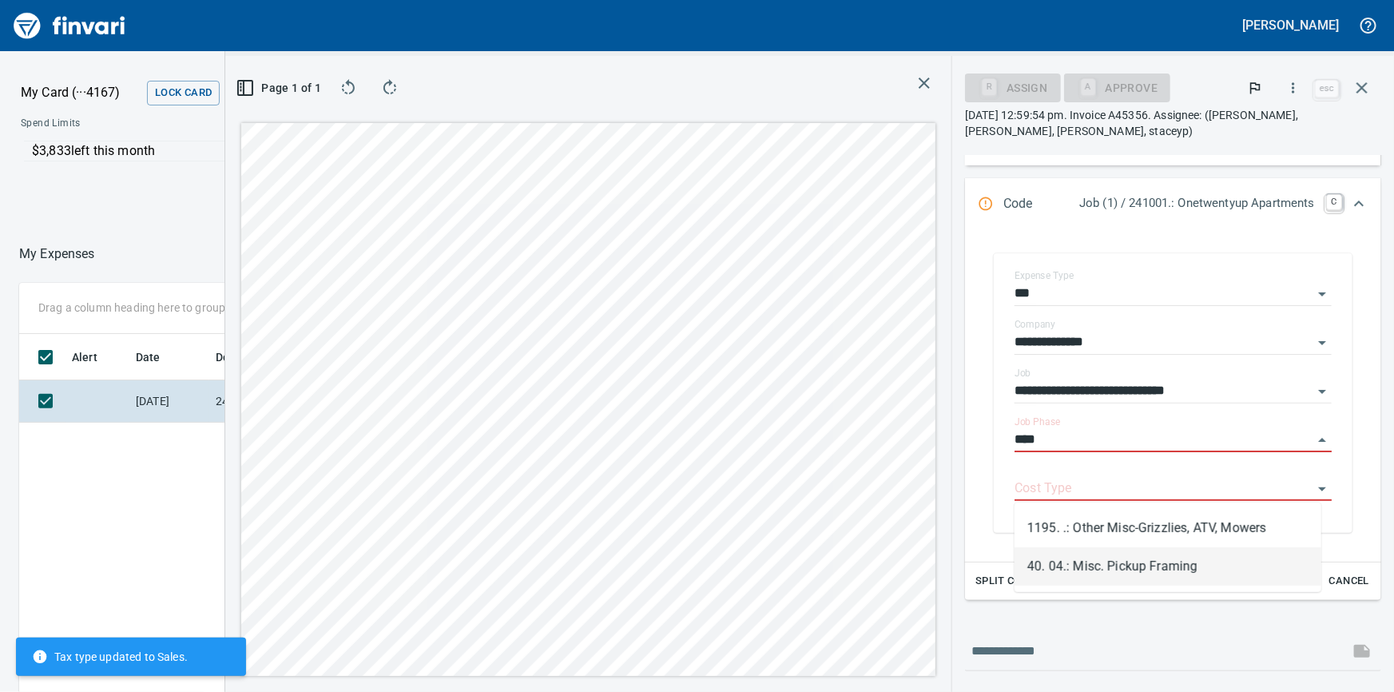
click at [1108, 572] on li "40. 04.: Misc. Pickup Framing" at bounding box center [1167, 566] width 307 height 38
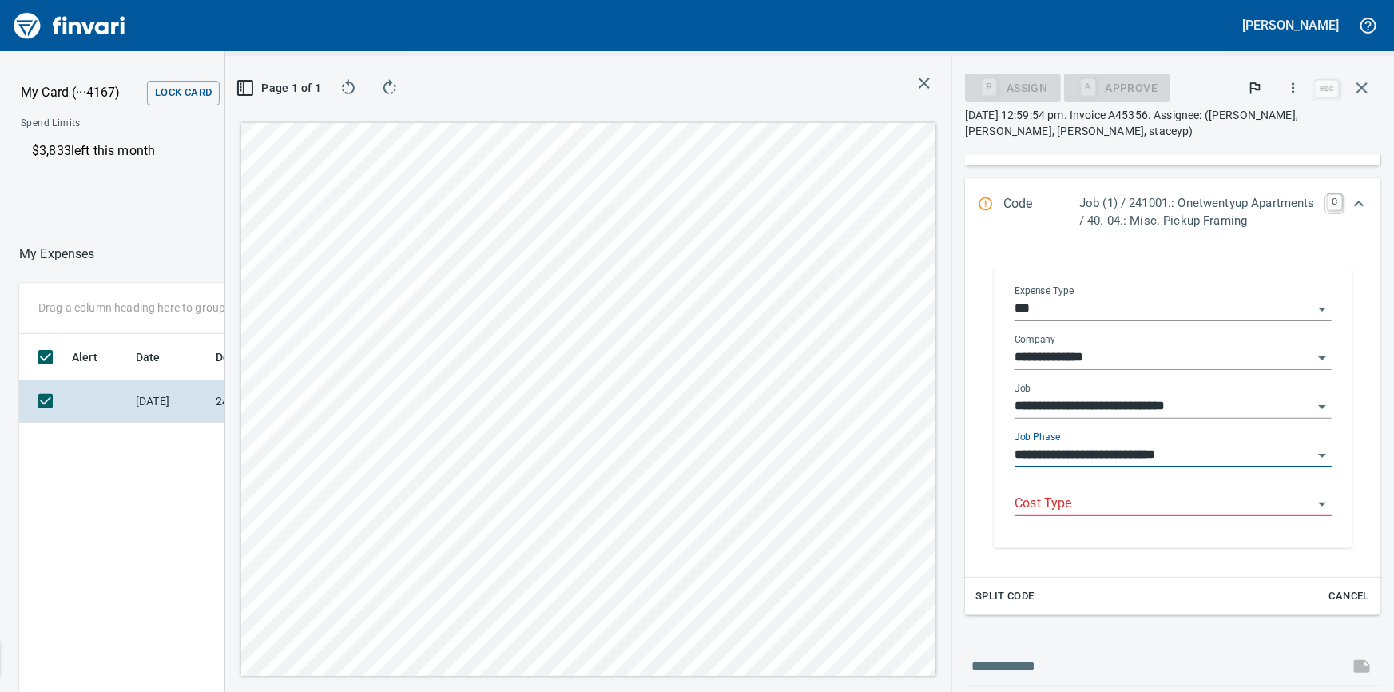
type input "**********"
click at [1115, 515] on input "Cost Type" at bounding box center [1163, 504] width 298 height 22
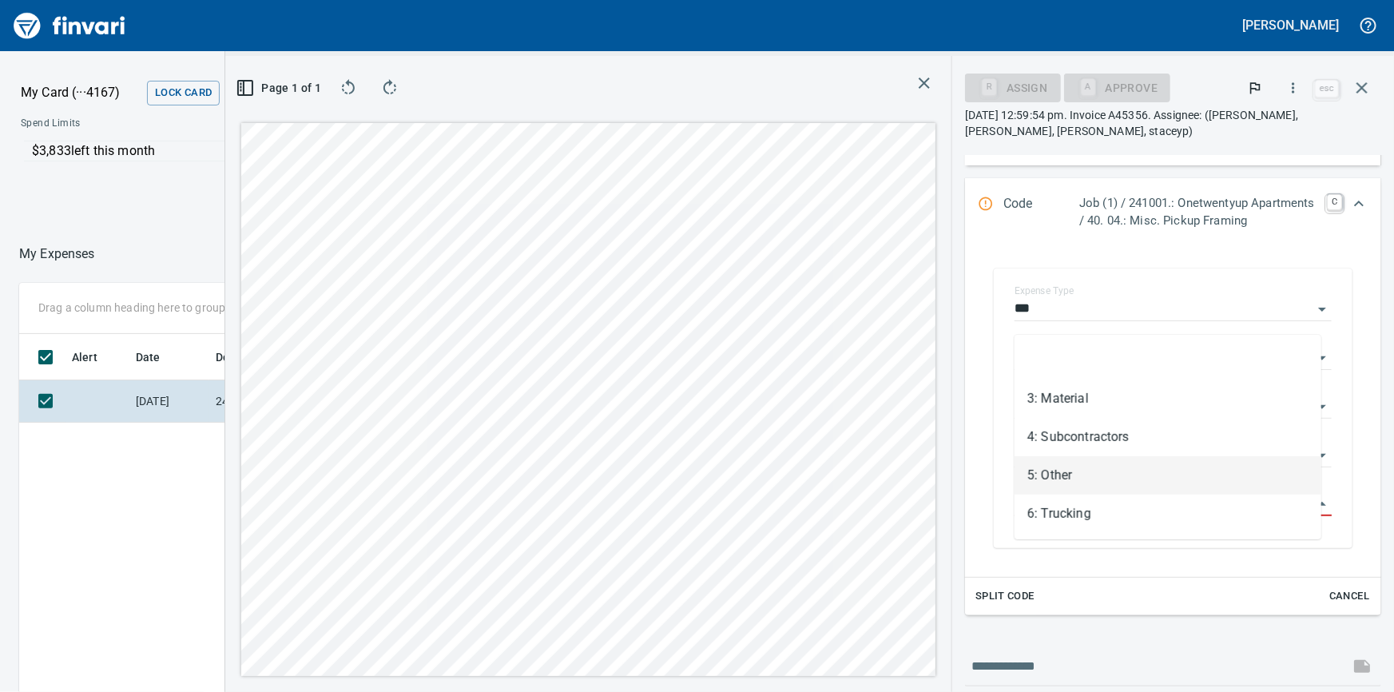
click at [1073, 470] on li "5: Other" at bounding box center [1167, 475] width 307 height 38
type input "********"
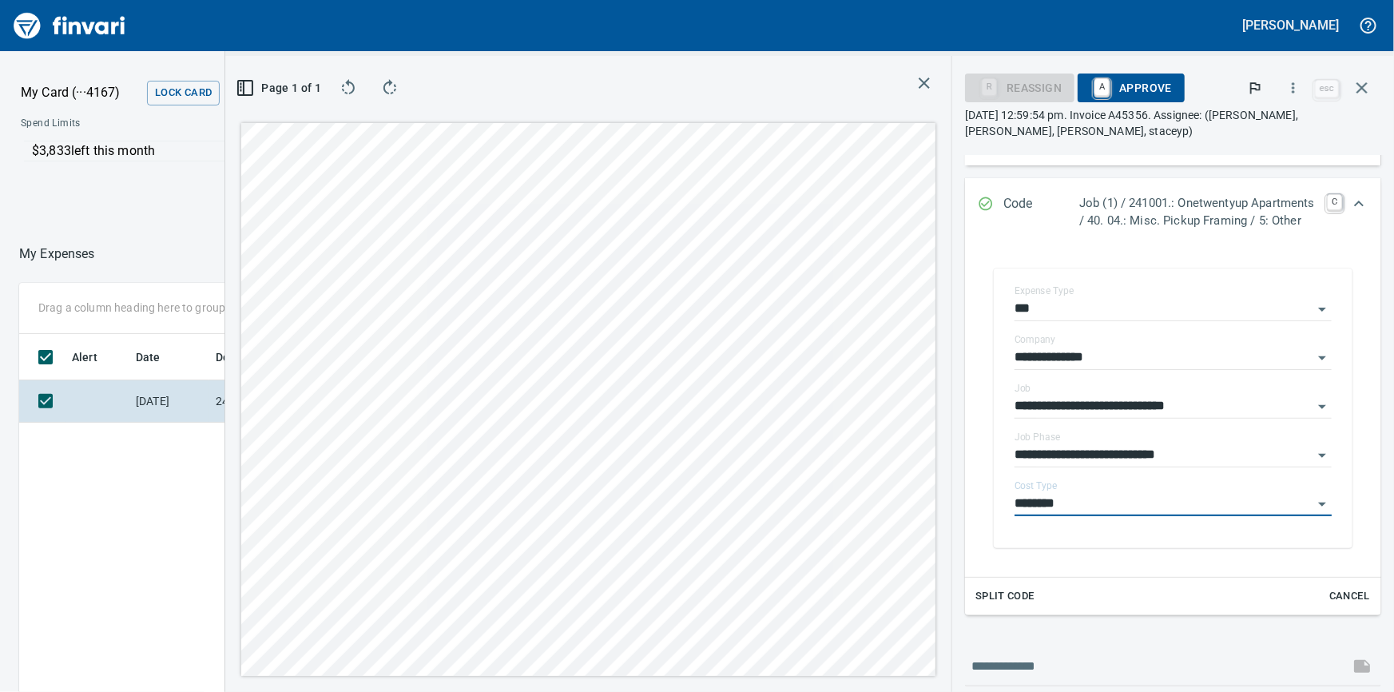
click at [1156, 83] on span "A Approve" at bounding box center [1130, 87] width 81 height 27
